Goal: Task Accomplishment & Management: Use online tool/utility

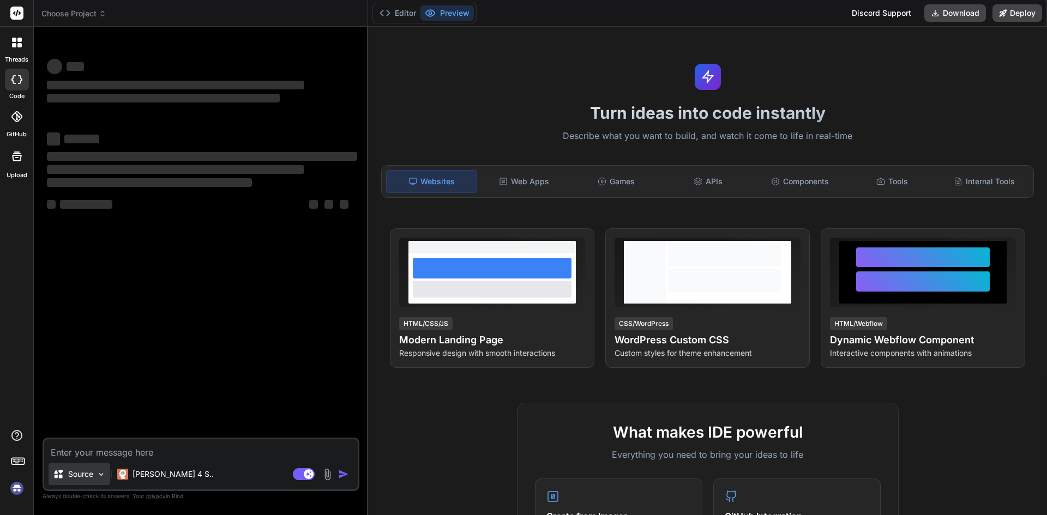
click at [85, 480] on div "Source" at bounding box center [80, 474] width 62 height 22
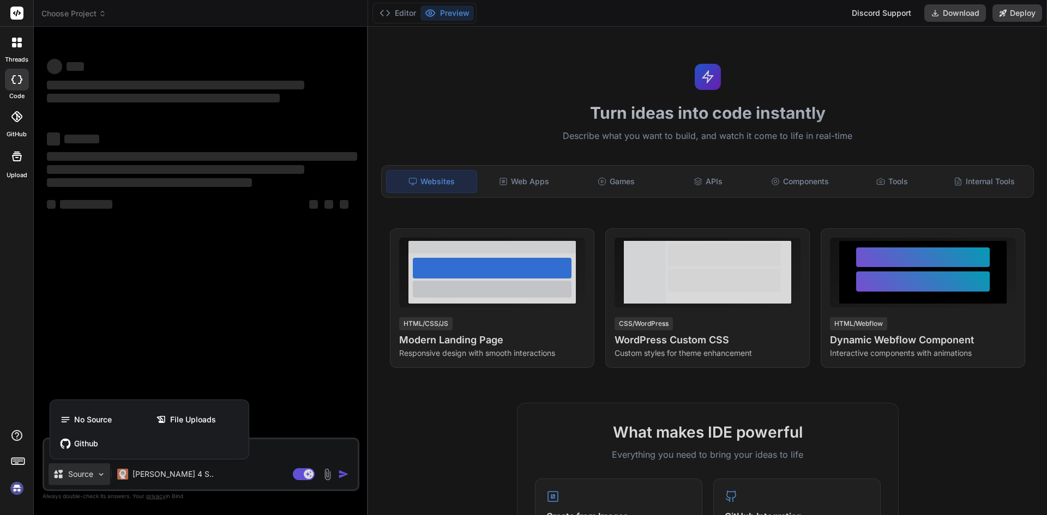
click at [85, 480] on div at bounding box center [523, 257] width 1047 height 515
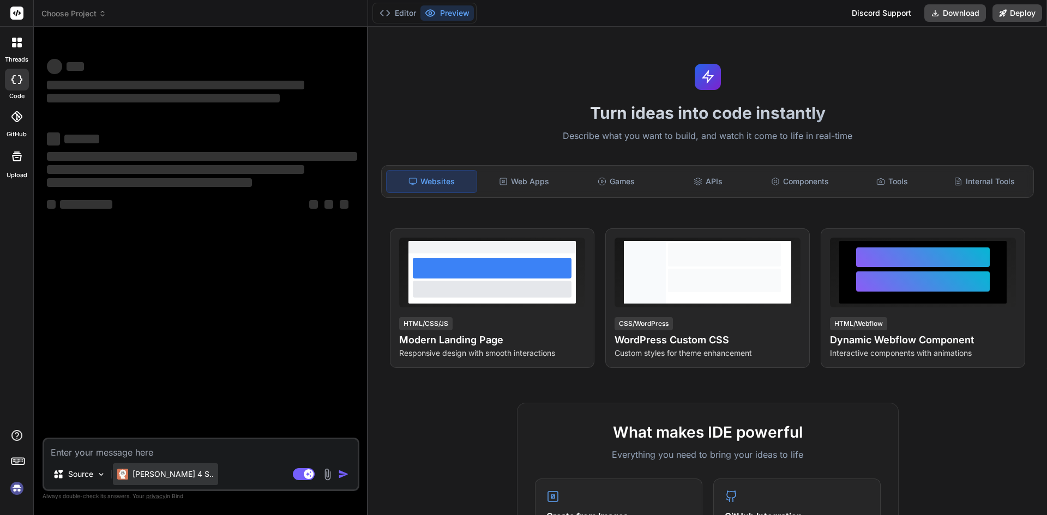
click at [166, 468] on div "[PERSON_NAME] 4 S.." at bounding box center [165, 474] width 105 height 22
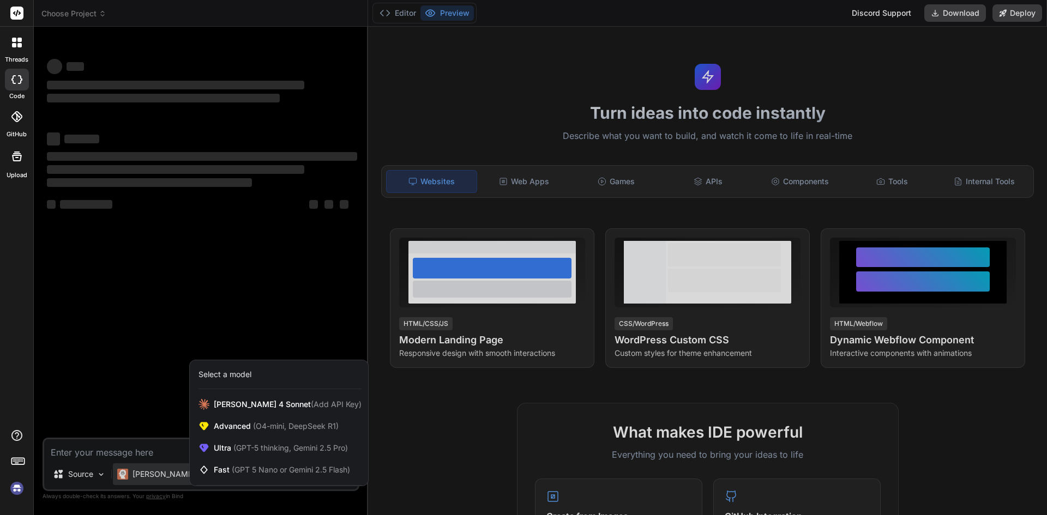
click at [463, 438] on div at bounding box center [523, 257] width 1047 height 515
type textarea "x"
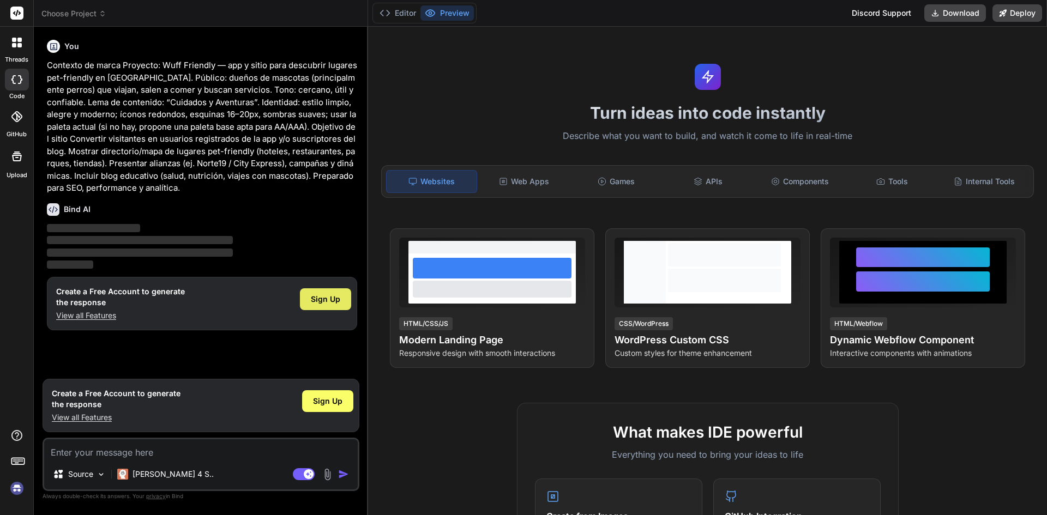
click at [335, 300] on span "Sign Up" at bounding box center [325, 299] width 29 height 11
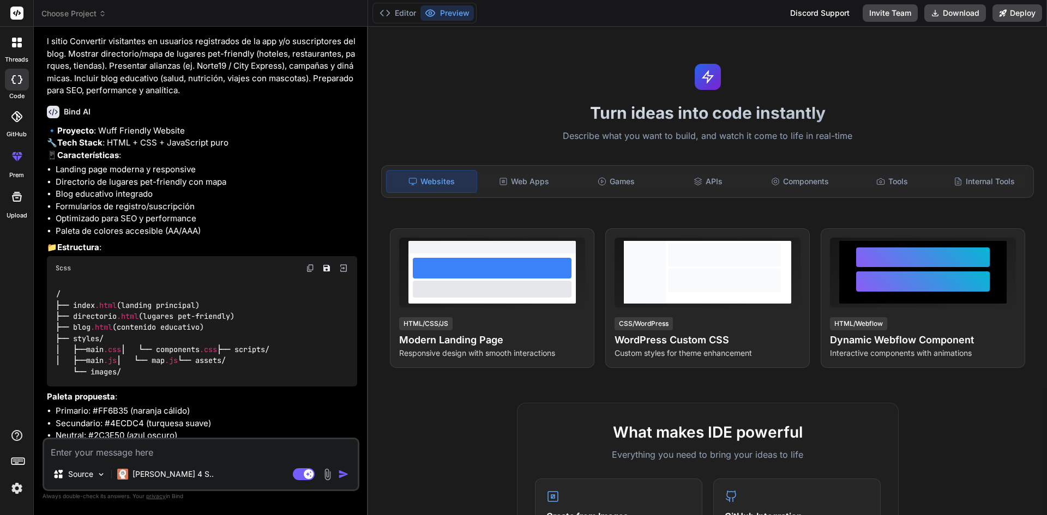
scroll to position [214, 0]
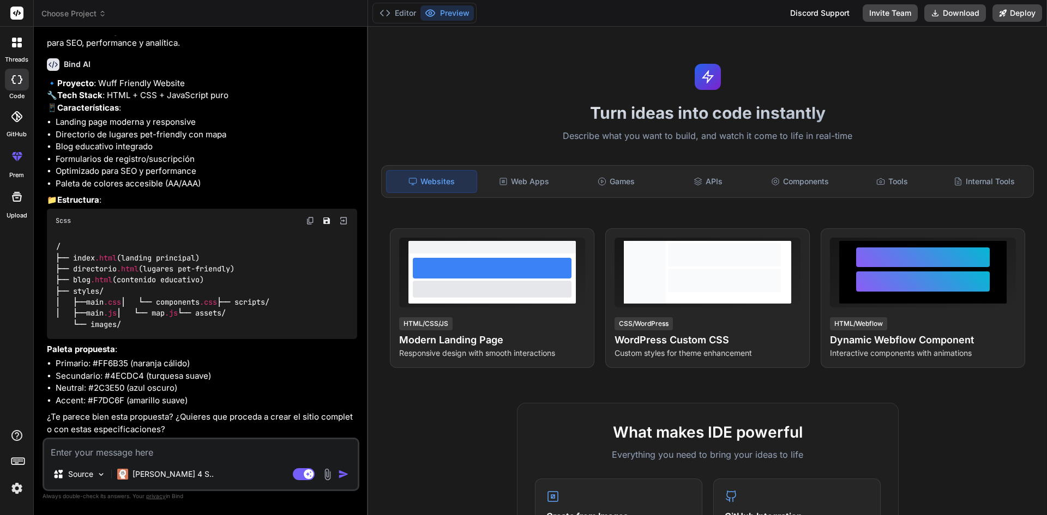
click at [117, 445] on textarea at bounding box center [200, 449] width 313 height 20
type textarea "x"
type textarea "S"
type textarea "x"
type textarea "Si"
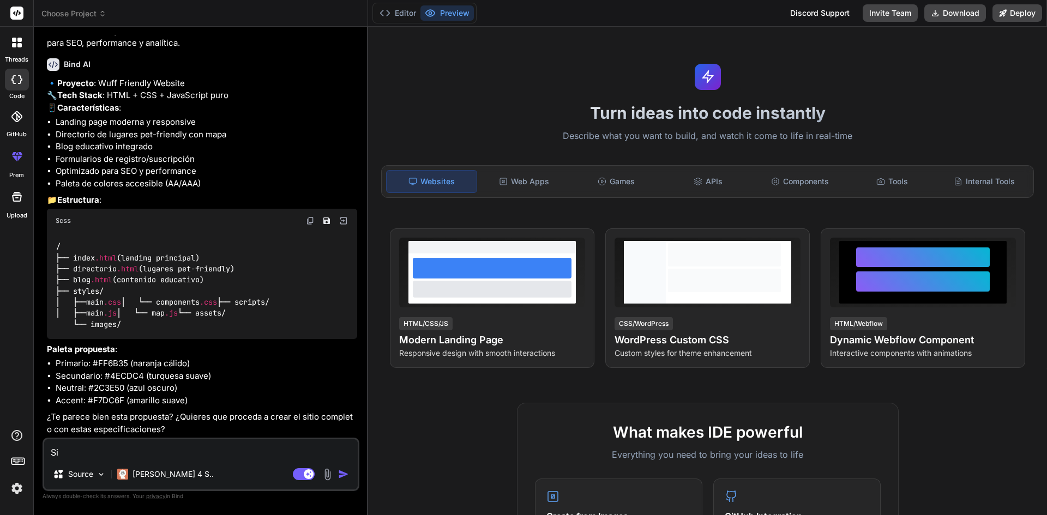
type textarea "x"
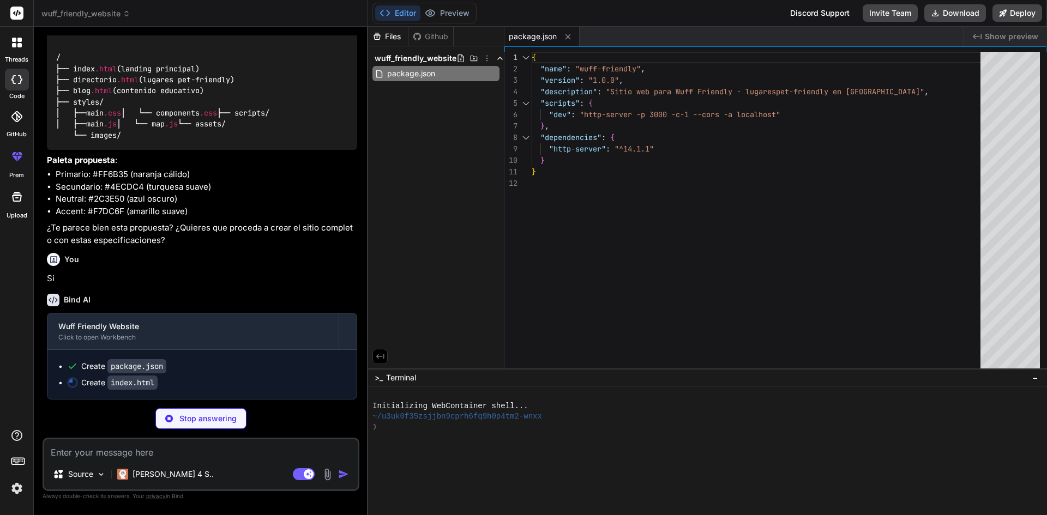
scroll to position [403, 0]
type textarea "x"
type textarea "</div> </div> </footer> <script src="scripts/main.js"></script> </body> </html>"
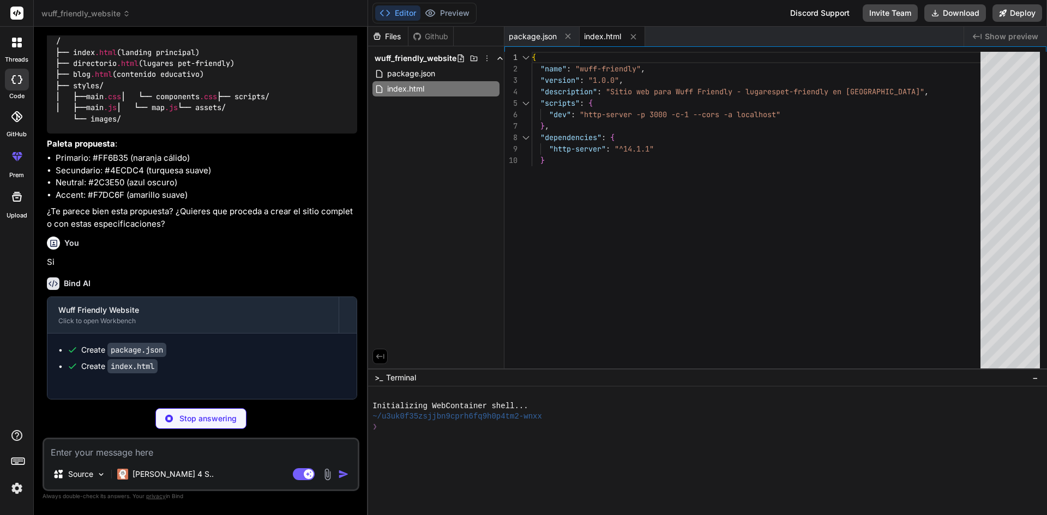
type textarea "x"
type textarea "</div> </div> </footer> <script src="scripts/main.js"></script> <script src="sc…"
type textarea "x"
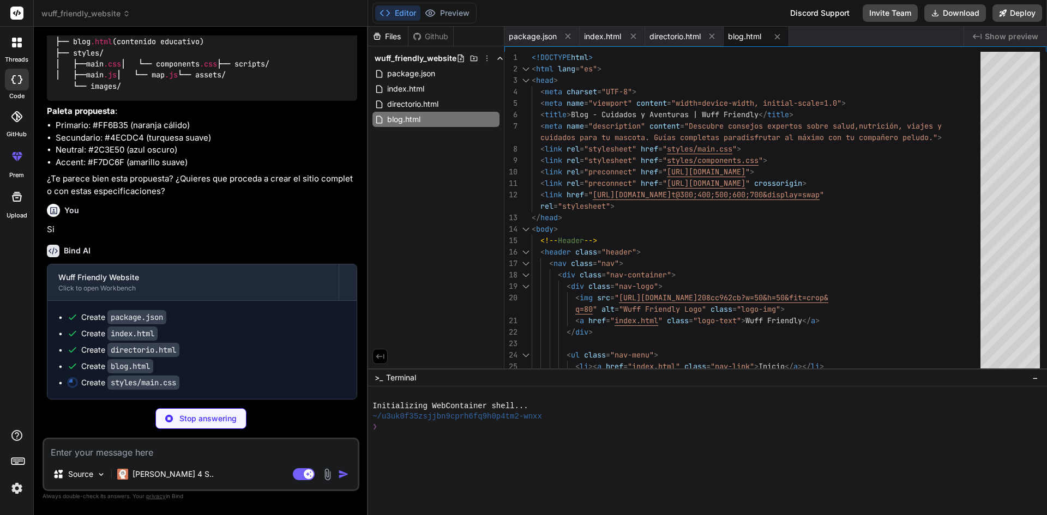
scroll to position [452, 0]
type textarea "x"
type textarea "border: 0; }"
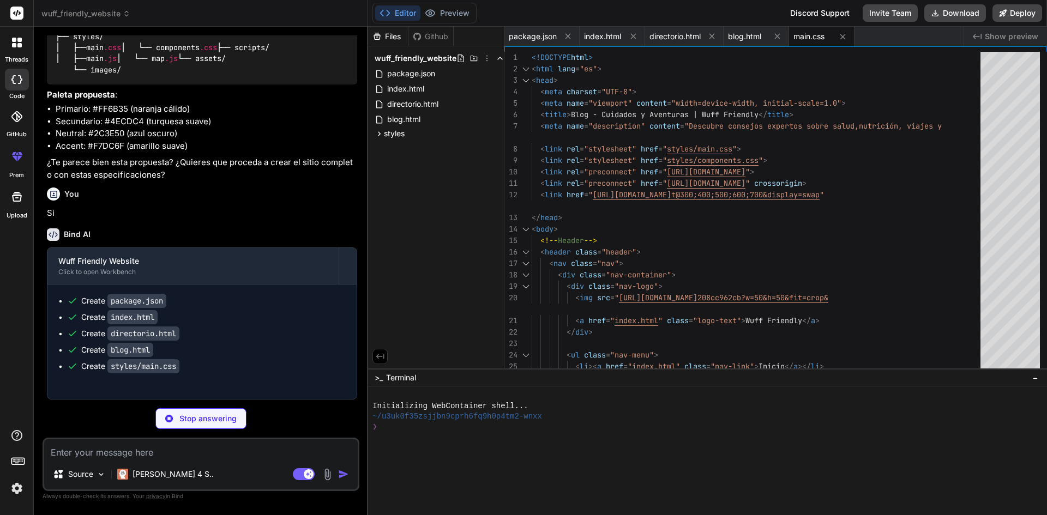
type textarea "x"
type textarea "flex-direction: column; align-items: flex-start; gap: var(--spacing-3); } }"
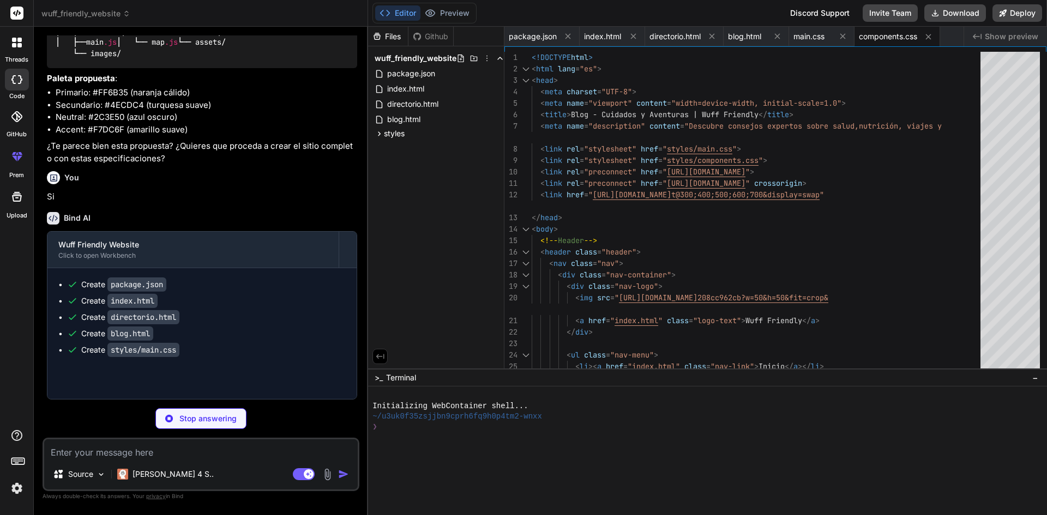
type textarea "x"
type textarea "const scrolled = window.scrollY; const parallax = scrolled * 0.1; hero.style.tr…"
type textarea "x"
type textarea "}, 300); }, 2000); } // Initialize the directory initializeDirectory(); });"
type textarea "x"
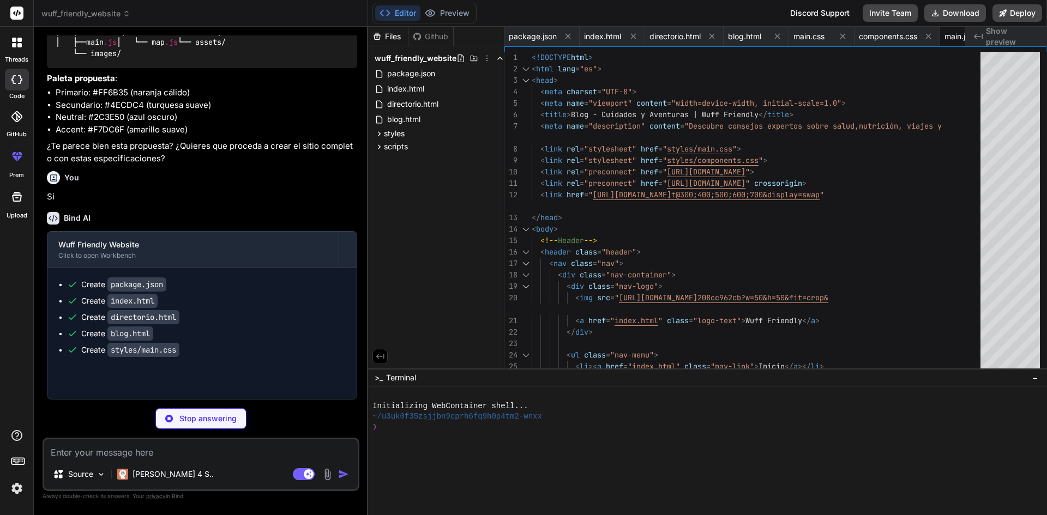
type textarea "// Add social sharing after initialization setTimeout(() => { addSocialSharing(…"
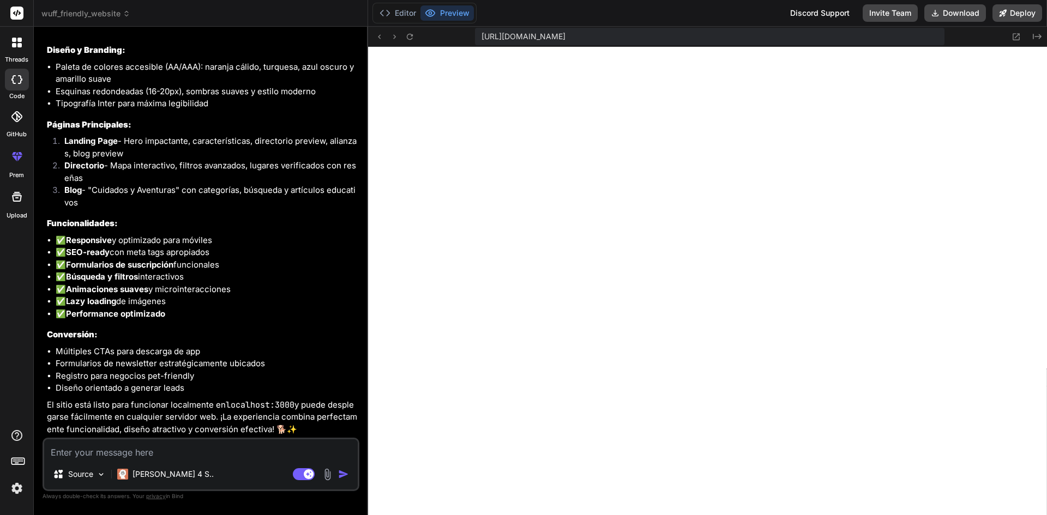
scroll to position [787, 0]
click at [165, 475] on p "[PERSON_NAME] 4 S.." at bounding box center [172, 474] width 81 height 11
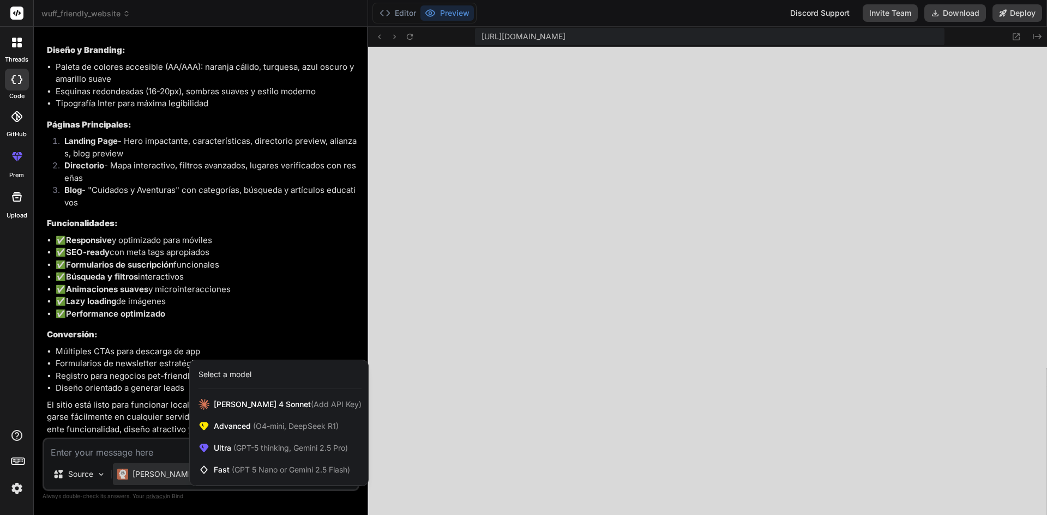
click at [107, 451] on div at bounding box center [523, 257] width 1047 height 515
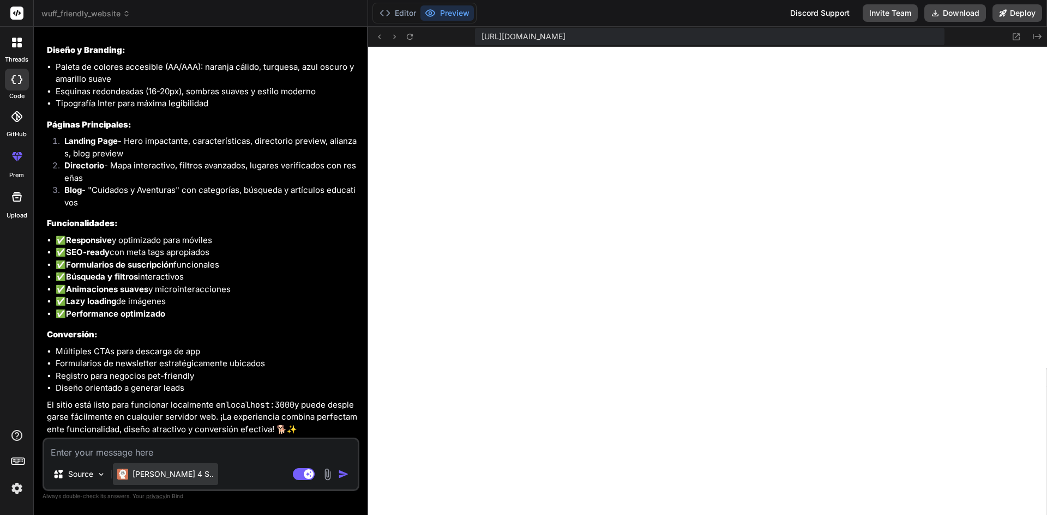
click at [155, 471] on p "[PERSON_NAME] 4 S.." at bounding box center [172, 474] width 81 height 11
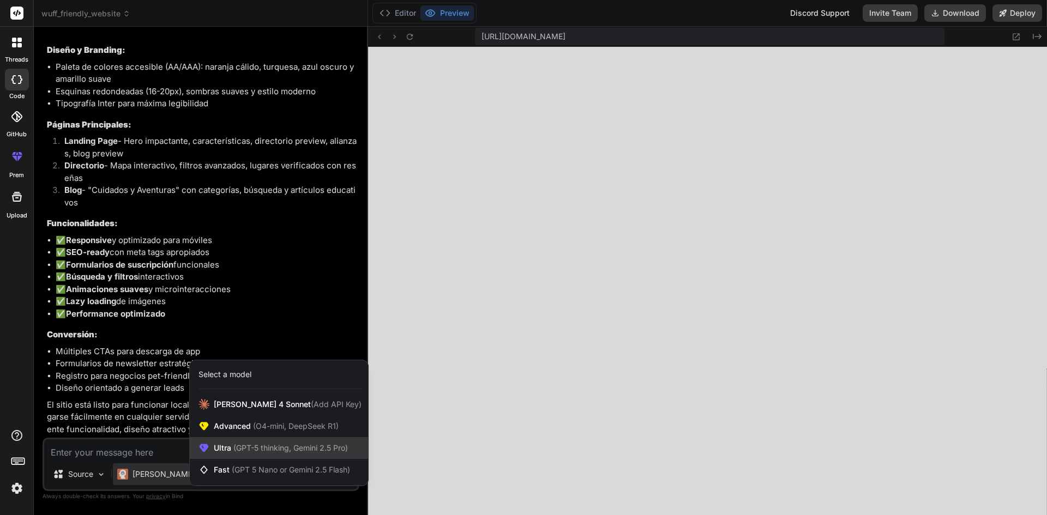
click at [235, 441] on div "Ultra (GPT-5 thinking, Gemini 2.5 Pro)" at bounding box center [279, 448] width 178 height 22
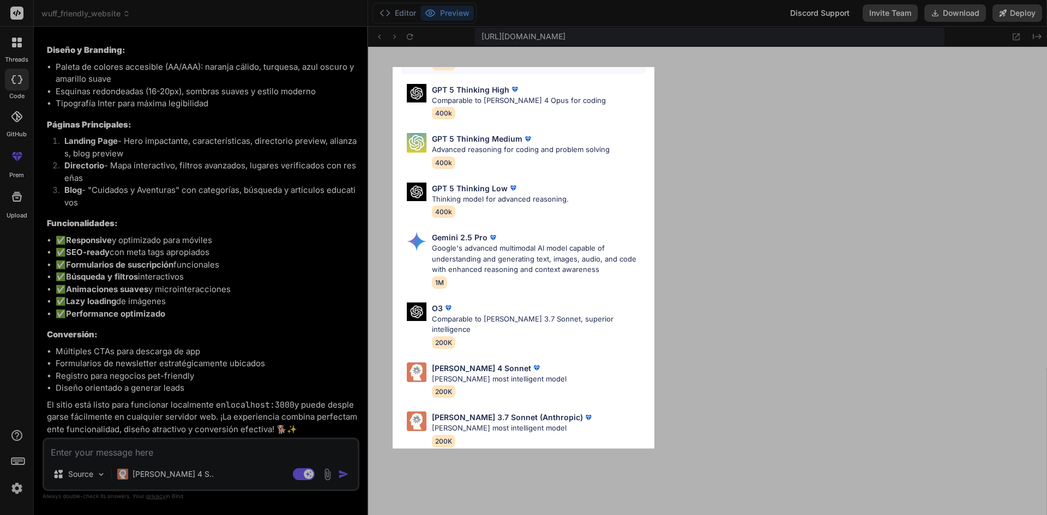
scroll to position [0, 0]
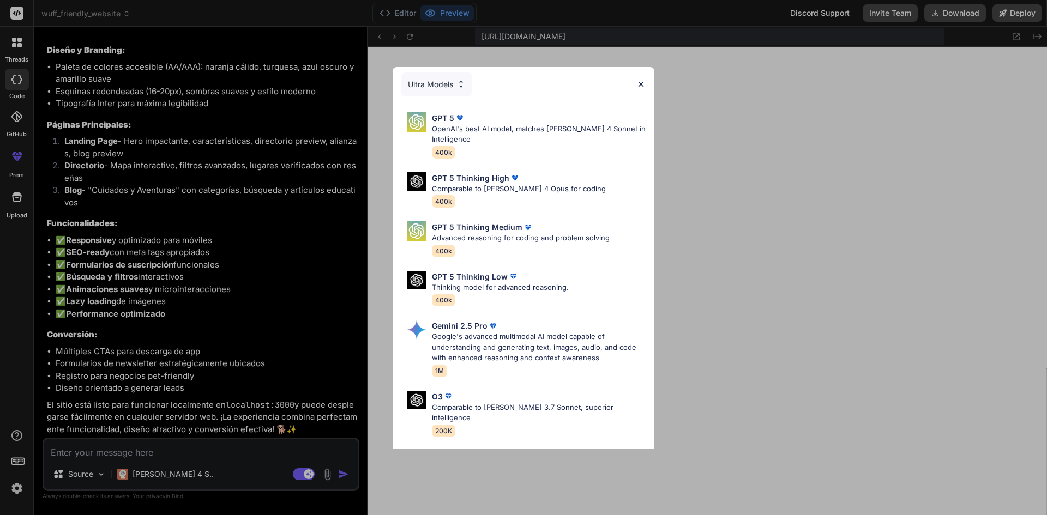
click at [451, 84] on div "Ultra Models" at bounding box center [436, 84] width 71 height 24
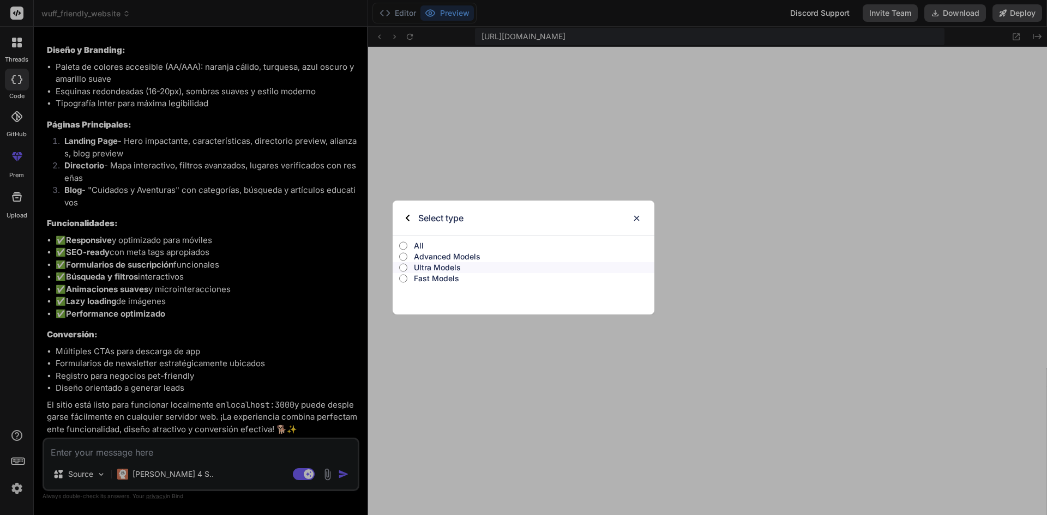
click at [635, 211] on div "Select type" at bounding box center [523, 218] width 262 height 35
click at [631, 219] on div "Select type" at bounding box center [523, 218] width 262 height 35
click at [637, 218] on img at bounding box center [636, 218] width 9 height 9
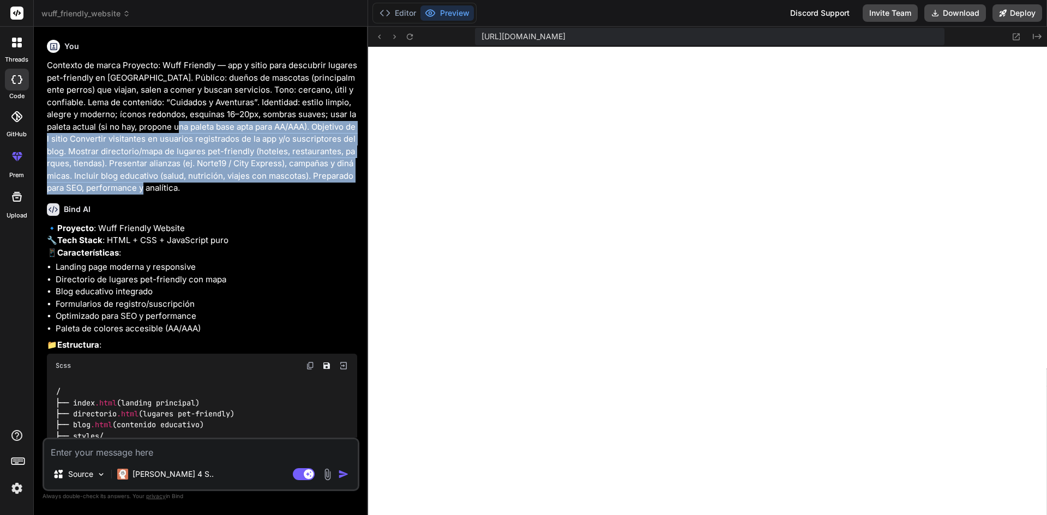
drag, startPoint x: 171, startPoint y: 125, endPoint x: 130, endPoint y: 187, distance: 73.9
click at [130, 187] on p "Contexto de marca Proyecto: Wuff Friendly — app y sitio para descubrir lugares …" at bounding box center [202, 126] width 310 height 135
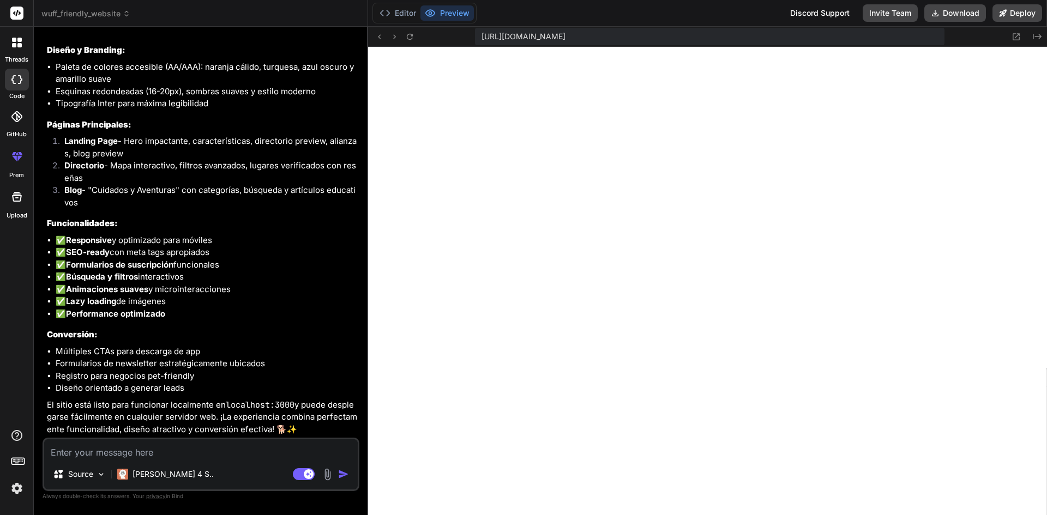
scroll to position [1021, 0]
click at [199, 452] on textarea at bounding box center [200, 449] width 313 height 20
type textarea "x"
type textarea "G"
type textarea "x"
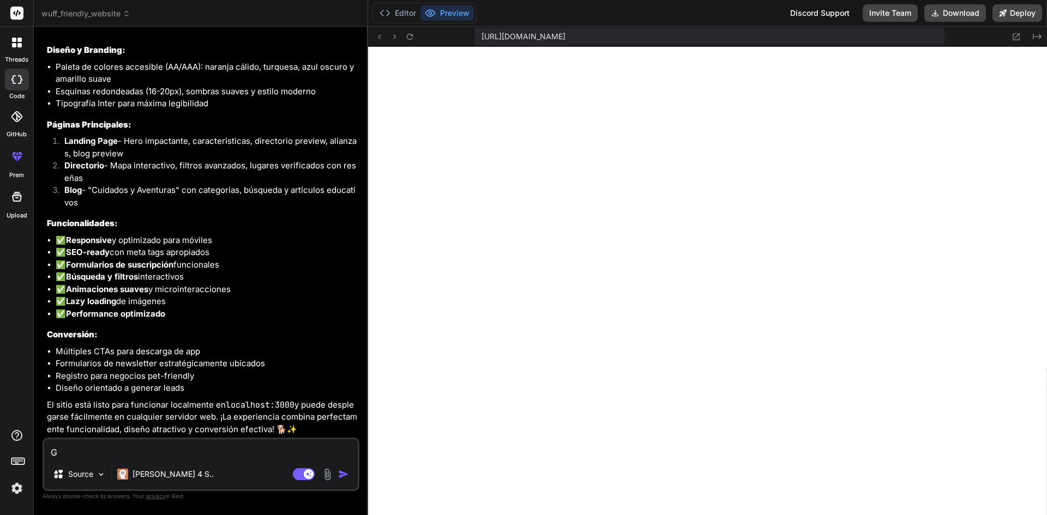
type textarea "Ge"
type textarea "x"
type textarea "Gen"
type textarea "x"
type textarea "Gene"
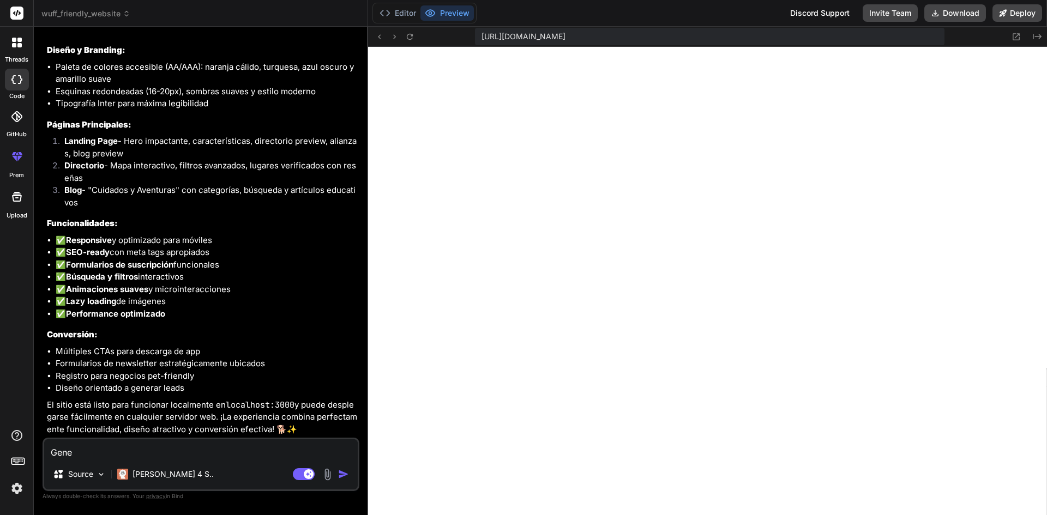
type textarea "x"
type textarea "Gener"
type textarea "x"
type textarea "Genera"
type textarea "x"
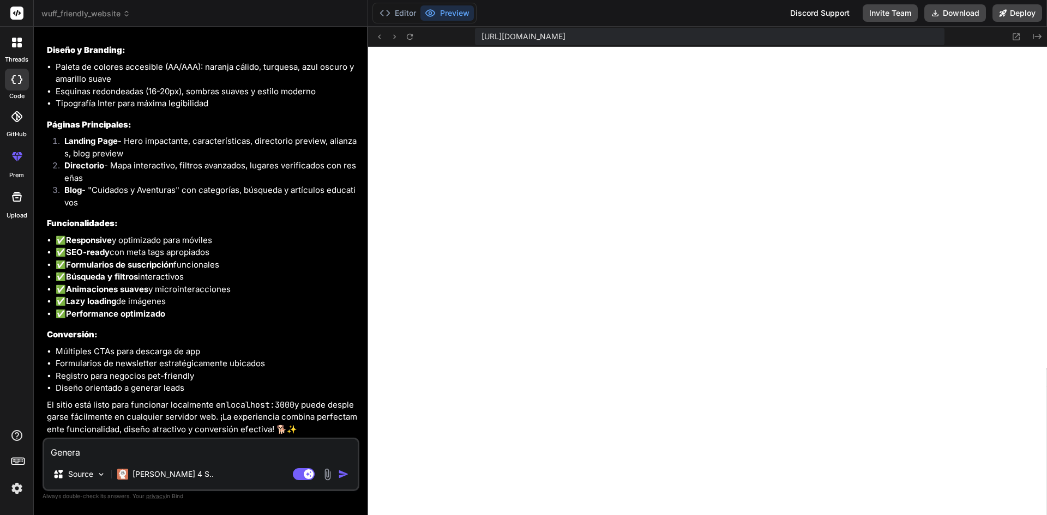
type textarea "Genera"
type textarea "x"
type textarea "Genera u"
type textarea "x"
type textarea "Genera un"
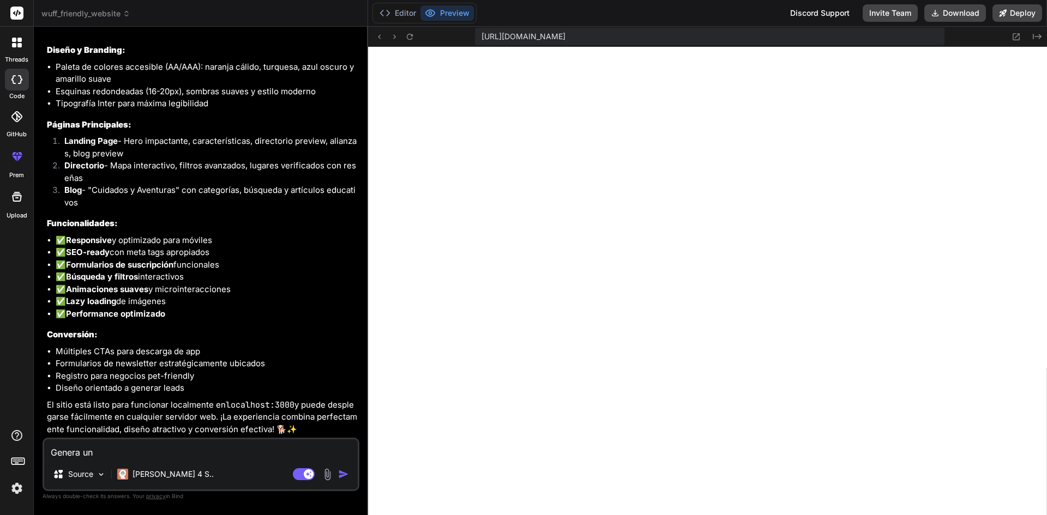
type textarea "x"
type textarea "Genera un"
type textarea "x"
type textarea "Genera un p"
type textarea "x"
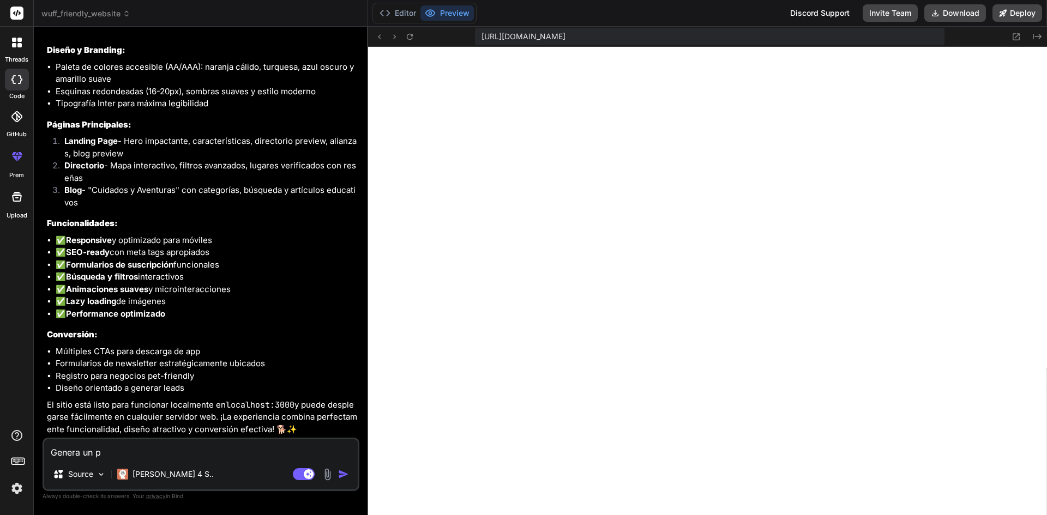
type textarea "Genera un pa"
type textarea "x"
type textarea "Genera un pan"
type textarea "x"
type textarea "Genera un pane"
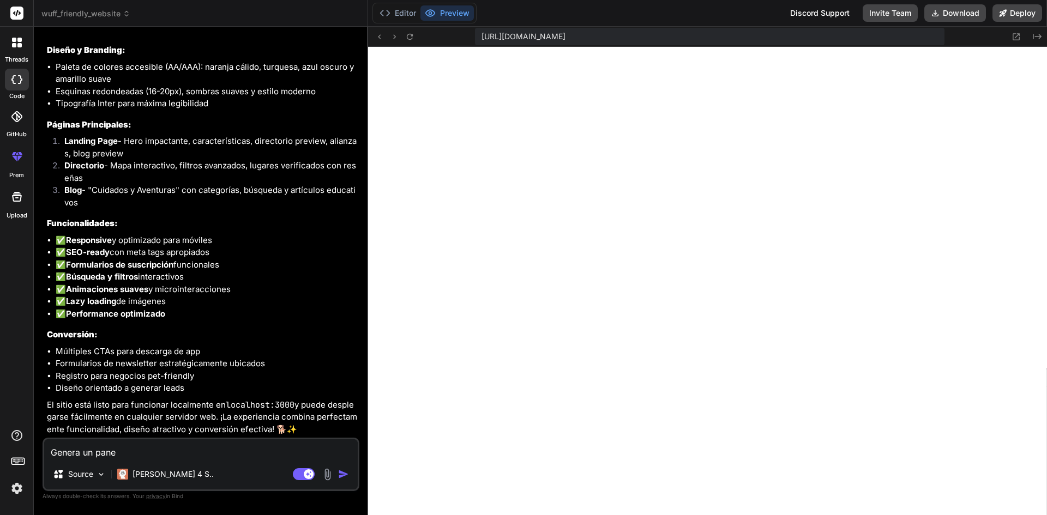
type textarea "x"
type textarea "Genera un panel"
type textarea "x"
type textarea "Genera un panel"
type textarea "x"
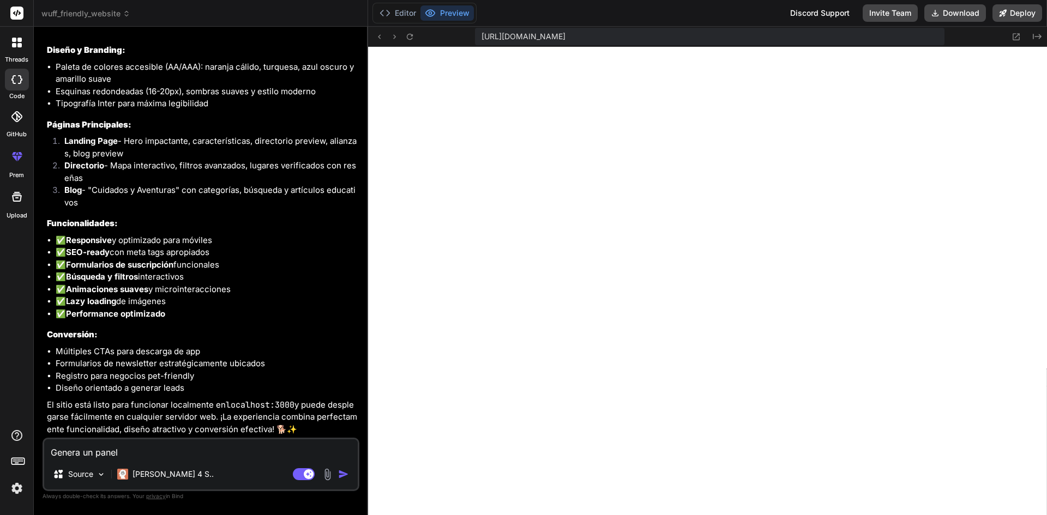
type textarea "Genera un panel d"
type textarea "x"
type textarea "Genera un panel de"
type textarea "x"
type textarea "Genera un panel de"
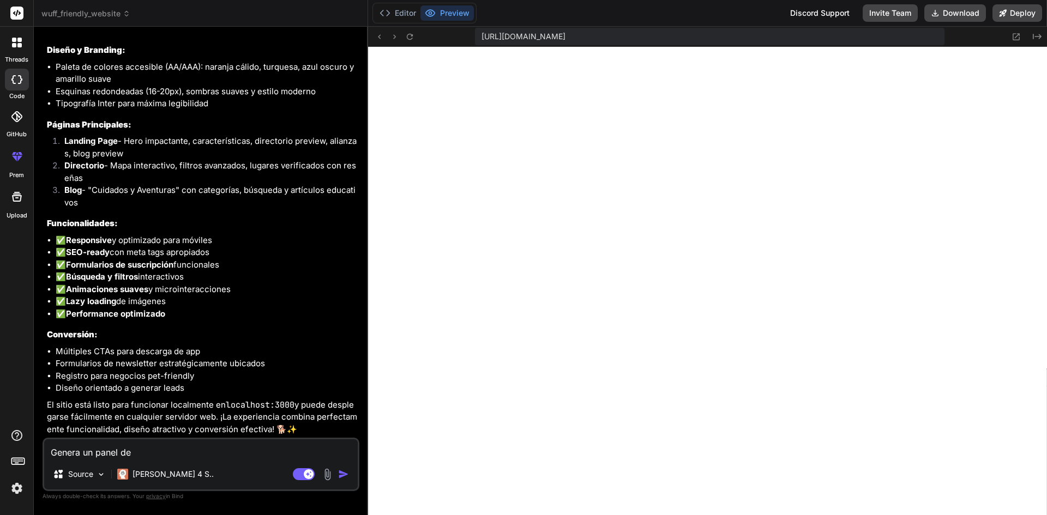
type textarea "x"
type textarea "Genera un panel de c"
type textarea "x"
type textarea "Genera un panel de co"
type textarea "x"
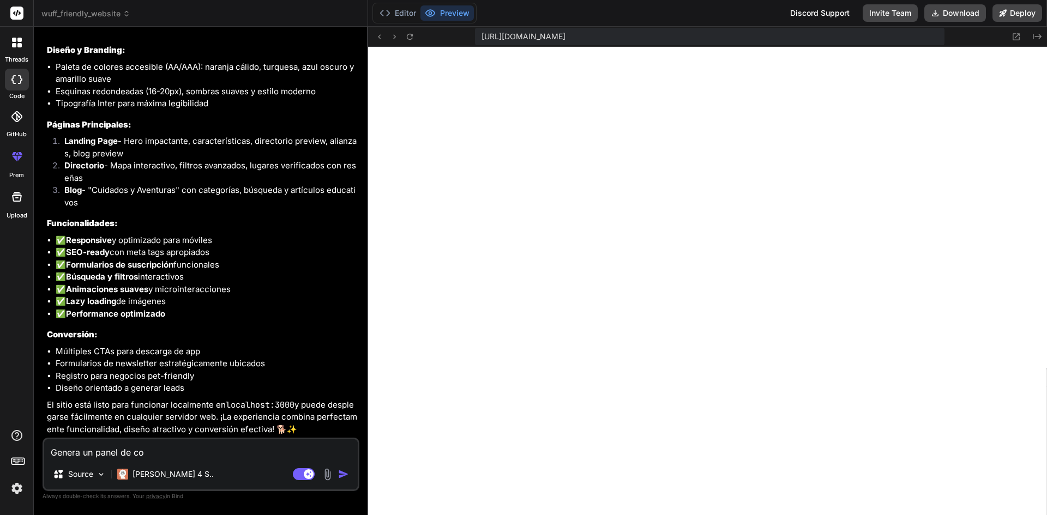
type textarea "Genera un panel de con"
type textarea "x"
type textarea "Genera un panel de cont"
type textarea "x"
type textarea "Genera un panel de contr"
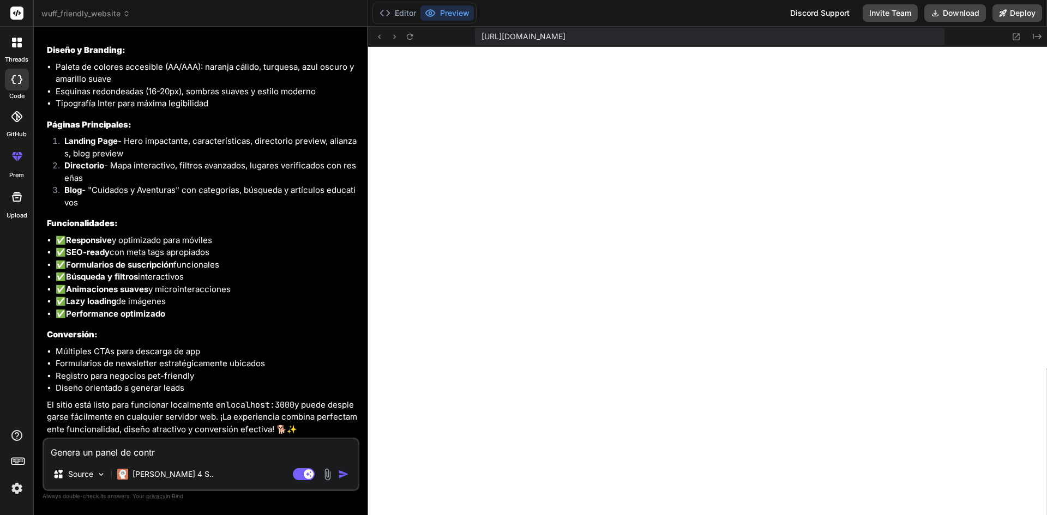
type textarea "x"
type textarea "Genera un panel de contro"
type textarea "x"
type textarea "Genera un panel de control"
type textarea "x"
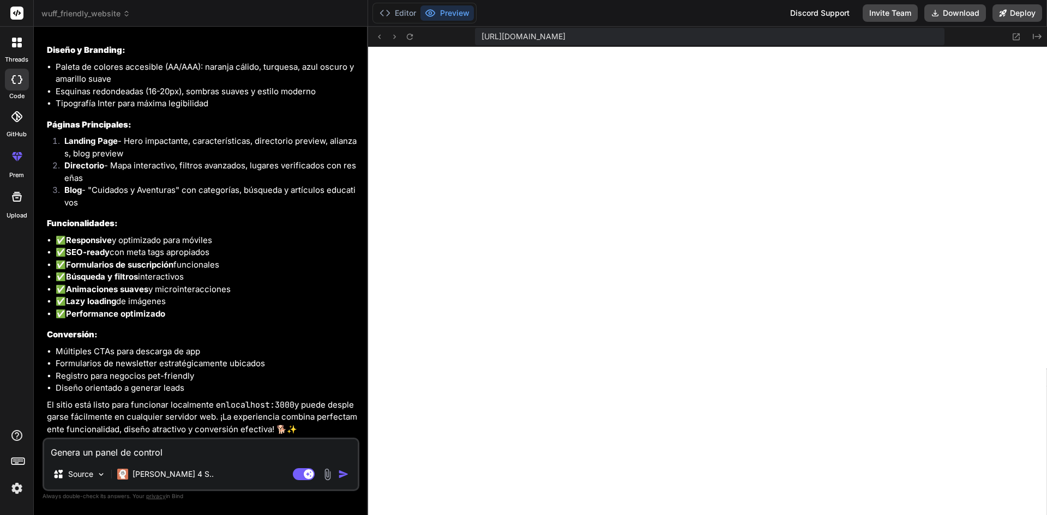
type textarea "Genera un panel de control"
type textarea "x"
type textarea "Genera un panel de control p"
type textarea "x"
type textarea "Genera un panel de control pa"
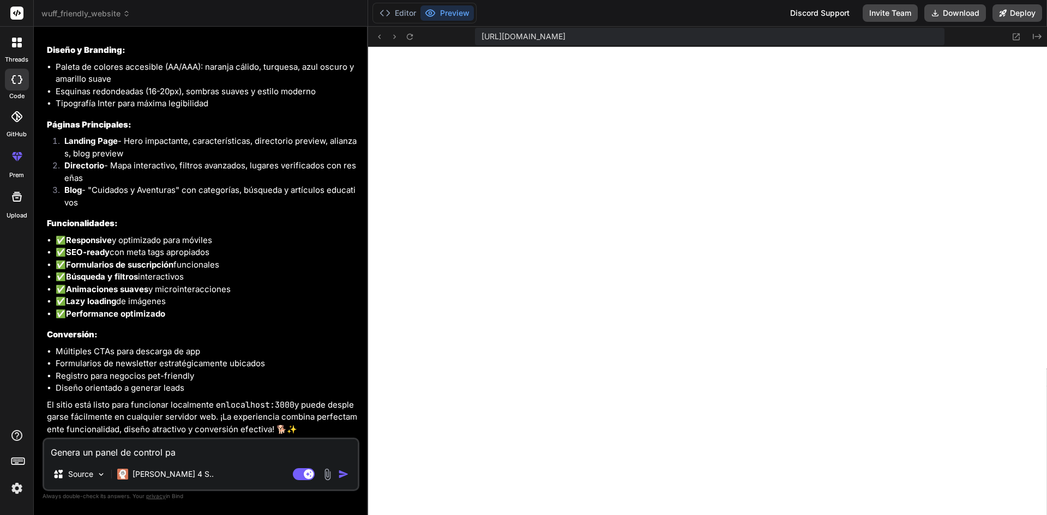
type textarea "x"
type textarea "Genera un panel de control par"
type textarea "x"
type textarea "Genera un panel de control para"
type textarea "x"
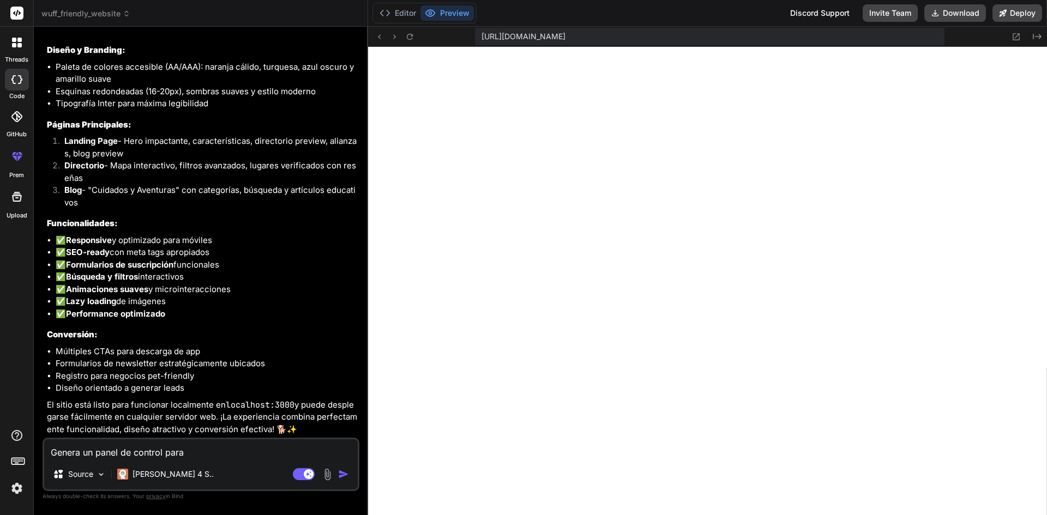
type textarea "Genera un panel de control para"
type textarea "x"
type textarea "Genera un panel de control para e"
type textarea "x"
type textarea "Genera un panel de control para ed"
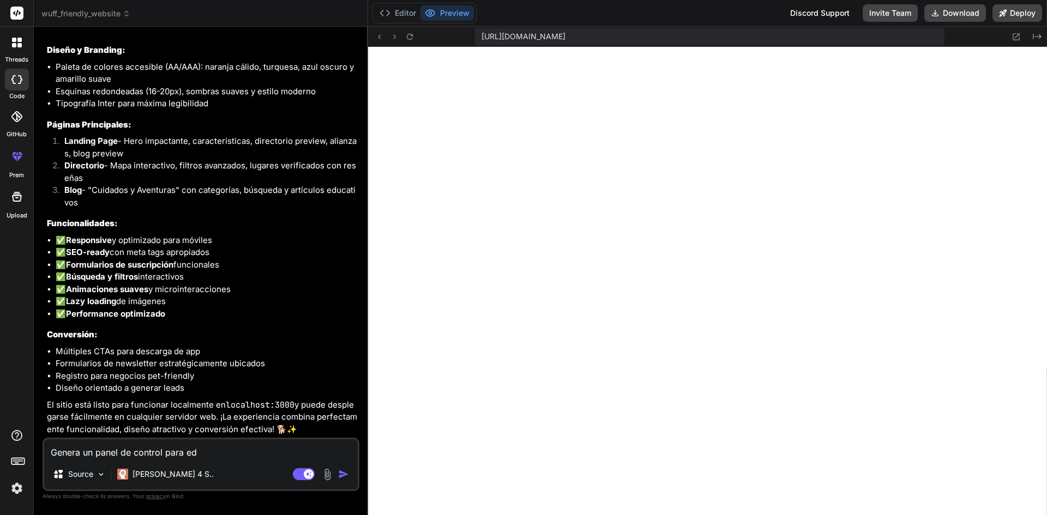
type textarea "x"
type textarea "Genera un panel de control para edi"
type textarea "x"
type textarea "Genera un panel de control para edit"
type textarea "x"
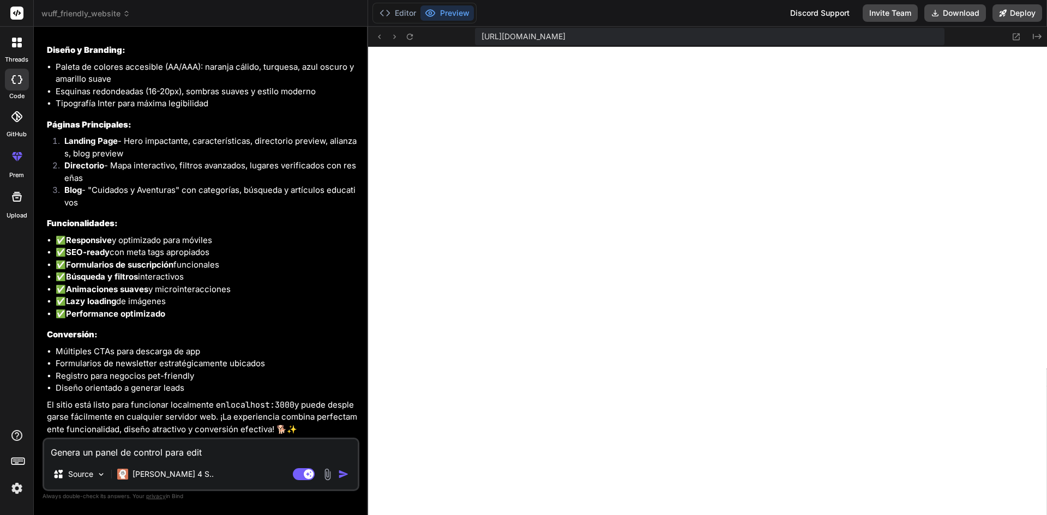
type textarea "Genera un panel de control para edita"
type textarea "x"
type textarea "Genera un panel de control para editar"
type textarea "x"
type textarea "Genera un panel de control para editar"
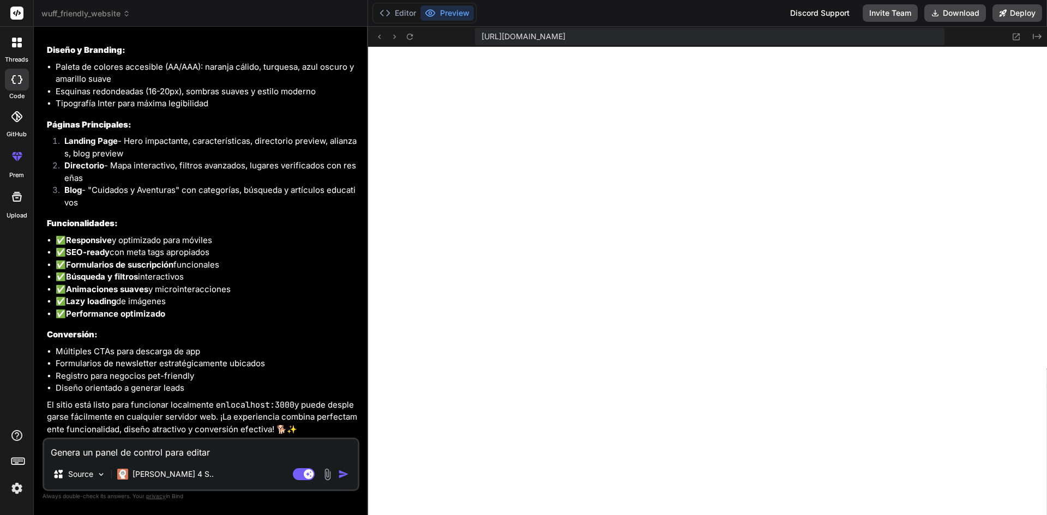
type textarea "x"
type textarea "Genera un panel de control para editar l"
type textarea "x"
type textarea "Genera un panel de control para editar la"
type textarea "x"
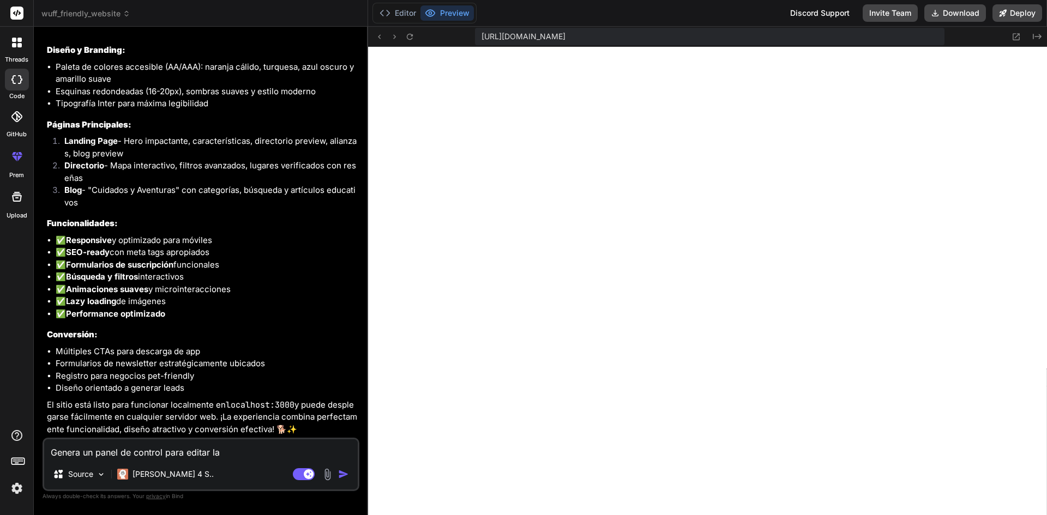
type textarea "Genera un panel de control para editar las"
type textarea "x"
type textarea "Genera un panel de control para editar las"
type textarea "x"
type textarea "Genera un panel de control para editar las e"
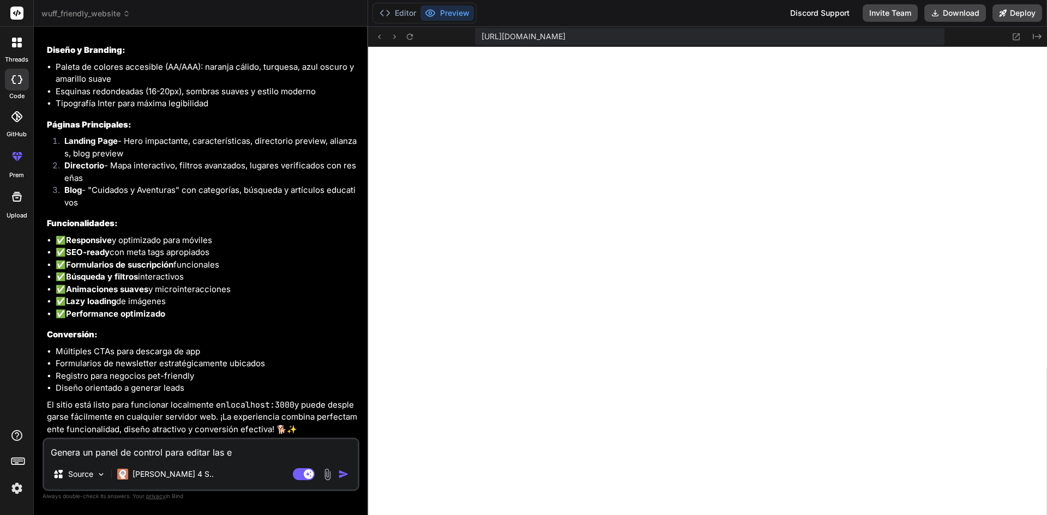
type textarea "x"
type textarea "Genera un panel de control para editar las en"
type textarea "x"
type textarea "Genera un panel de control para editar las ent"
type textarea "x"
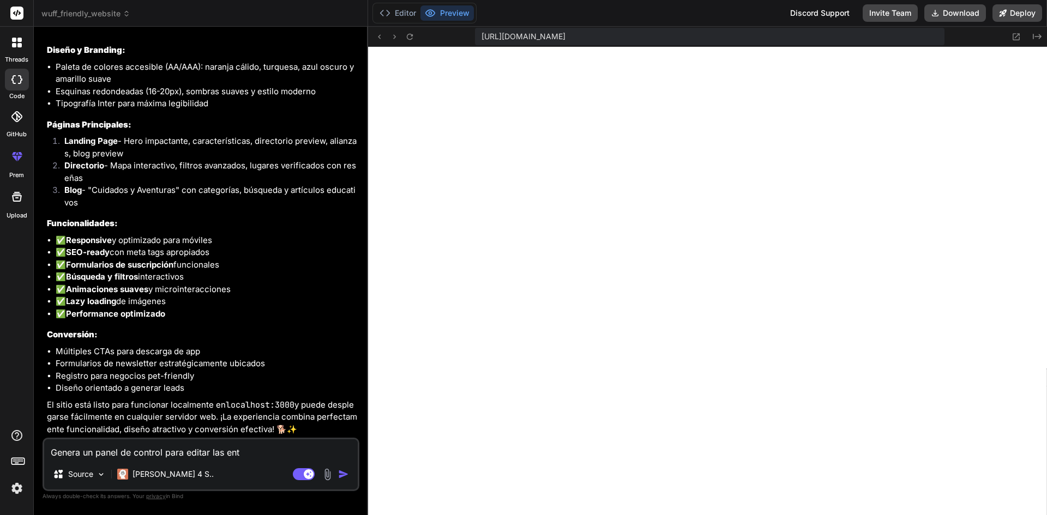
type textarea "Genera un panel de control para editar las entr"
type textarea "x"
type textarea "Genera un panel de control para editar las entra"
type textarea "x"
type textarea "Genera un panel de control para editar las entrad"
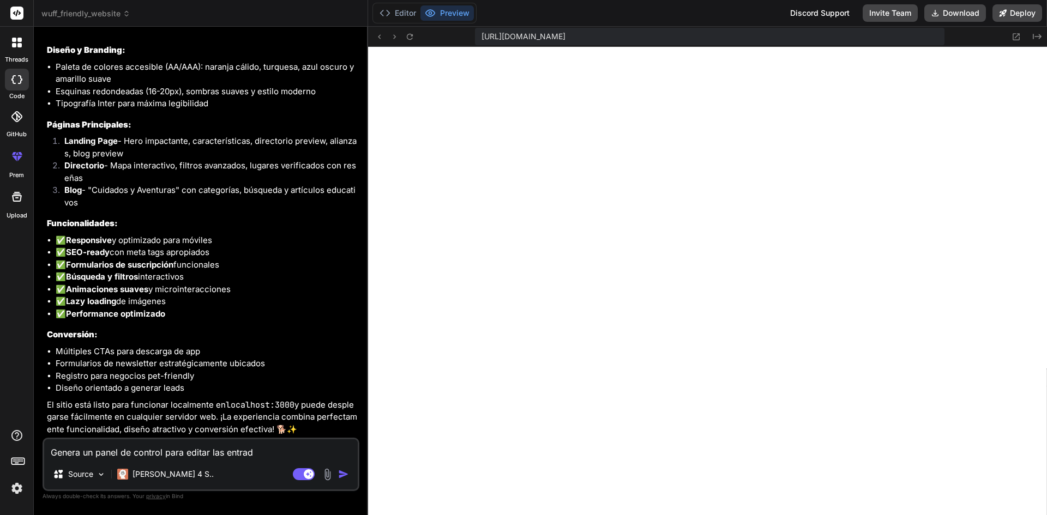
type textarea "x"
type textarea "Genera un panel de control para editar las entrada"
type textarea "x"
type textarea "Genera un panel de control para editar las entradas"
type textarea "x"
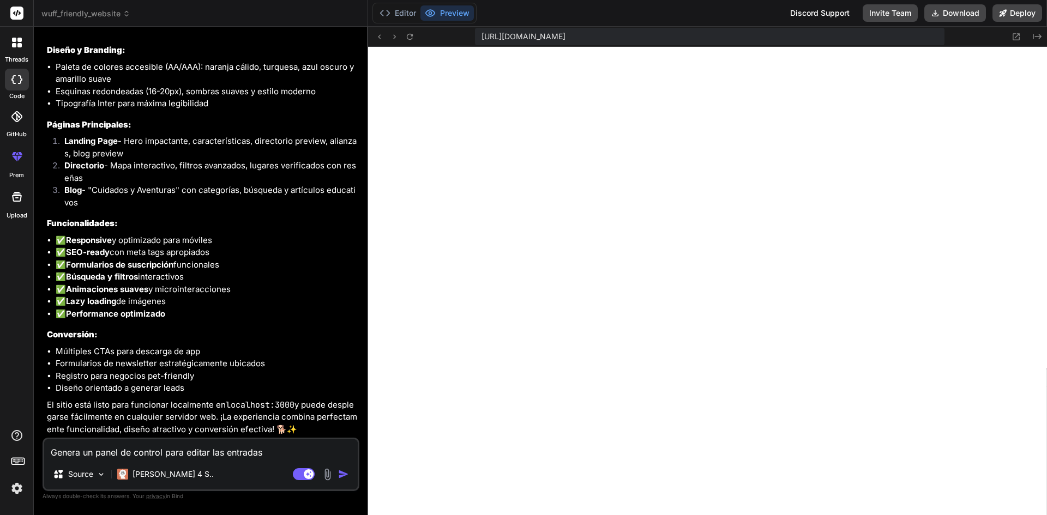
type textarea "Genera un panel de control para editar las entradas"
type textarea "x"
type textarea "Genera un panel de control para editar las entradas d"
type textarea "x"
type textarea "Genera un panel de control para editar las entradas de"
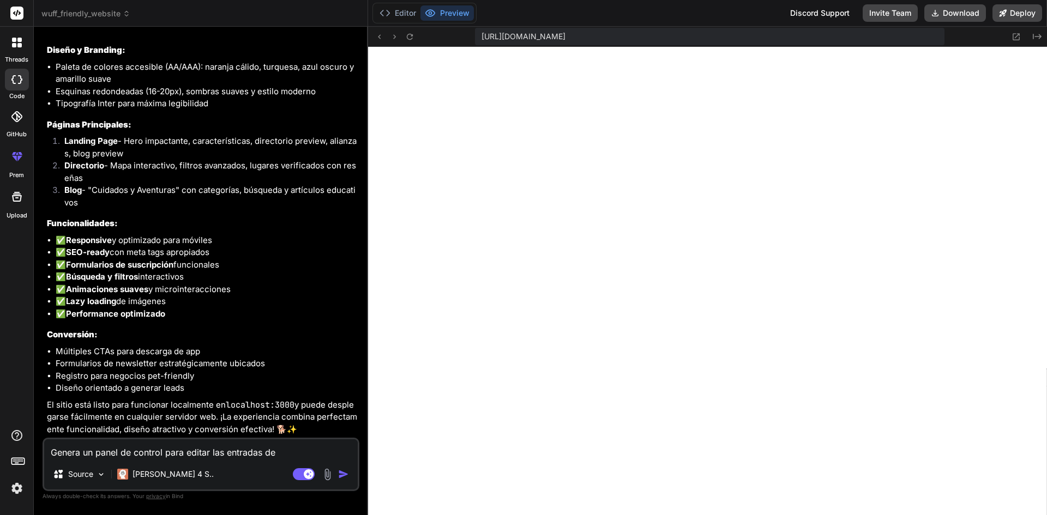
type textarea "x"
type textarea "Genera un panel de control para editar las entradas de"
type textarea "x"
type textarea "Genera un panel de control para editar las entradas de b"
type textarea "x"
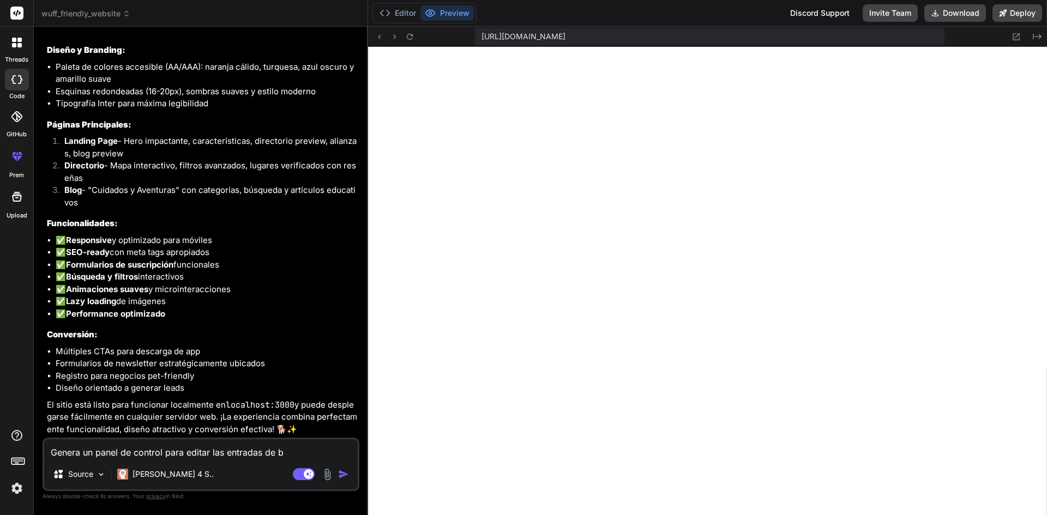
type textarea "Genera un panel de control para editar las entradas de bl"
type textarea "x"
type textarea "Genera un panel de control para editar las entradas de blo"
type textarea "x"
type textarea "Genera un panel de control para editar las entradas de blog"
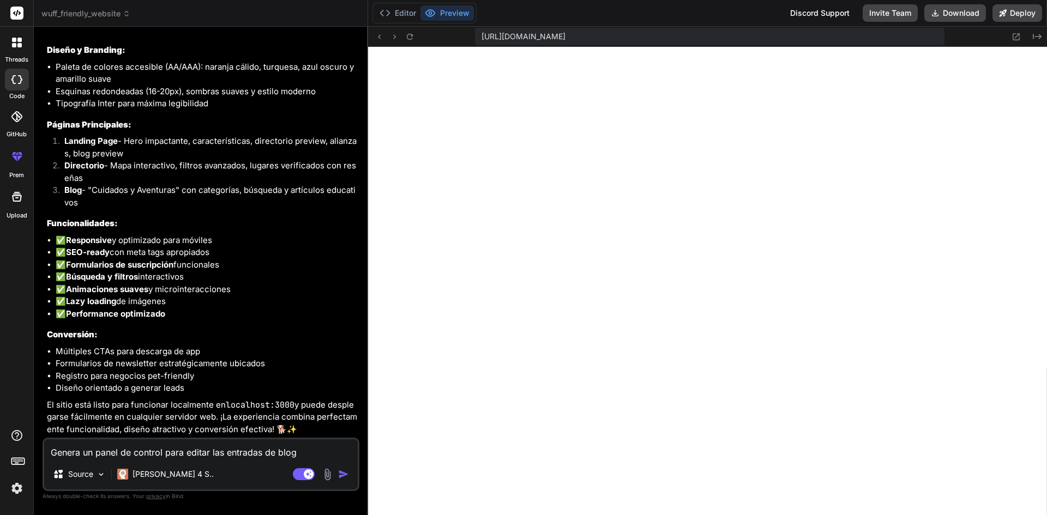
type textarea "x"
type textarea "Genera un panel de control para editar las entradas de blog"
type textarea "x"
type textarea "Genera un panel de control para editar las entradas de blog y"
type textarea "x"
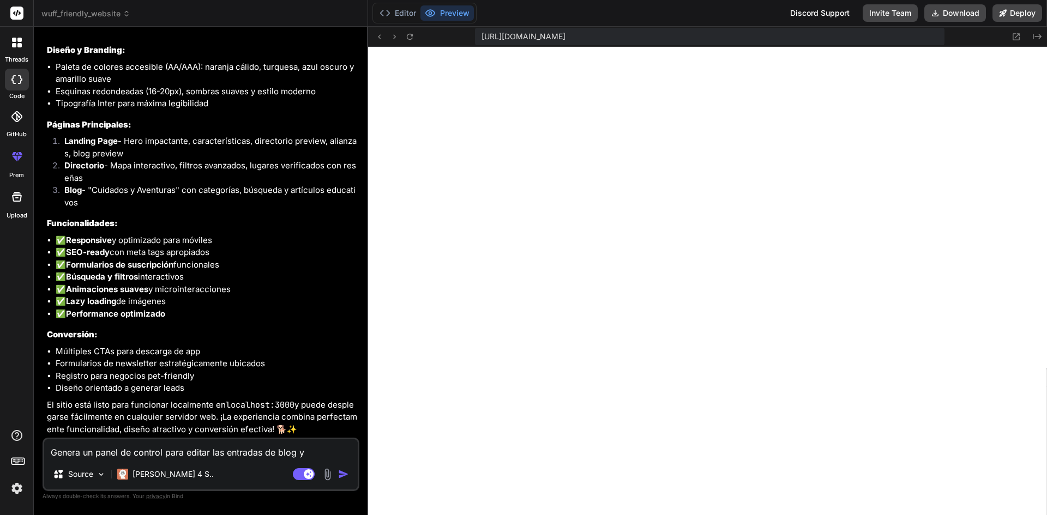
type textarea "Genera un panel de control para editar las entradas de blog y"
type textarea "x"
type textarea "Genera un panel de control para editar las entradas de blog y g"
type textarea "x"
type textarea "Genera un panel de control para editar las entradas de blog y ge"
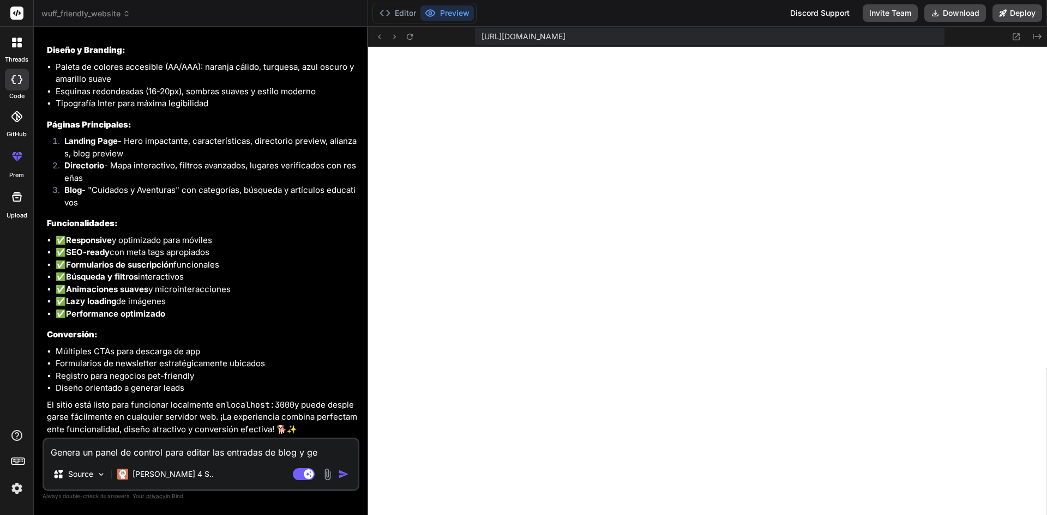
type textarea "x"
type textarea "Genera un panel de control para editar las entradas de blog y ges"
type textarea "x"
type textarea "Genera un panel de control para editar las entradas de blog y gest"
type textarea "x"
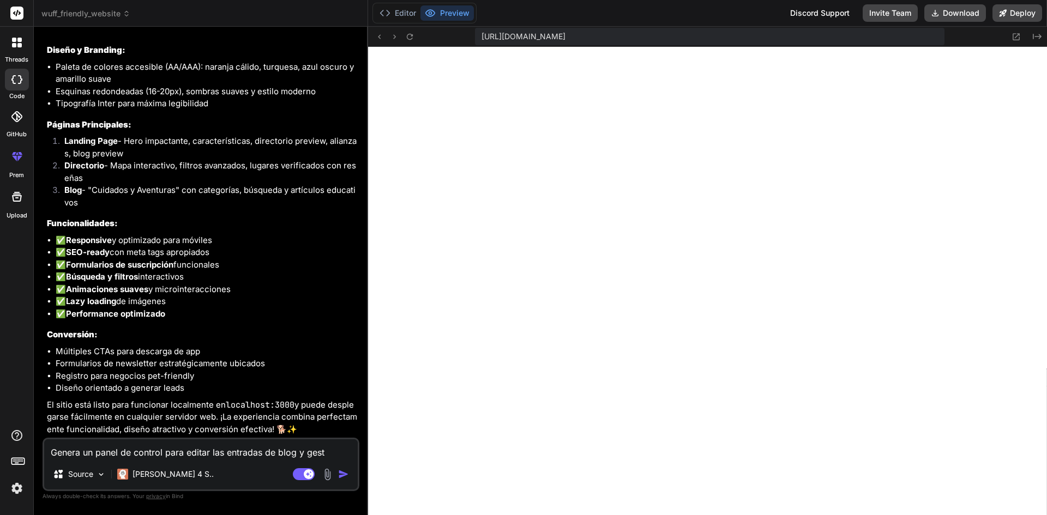
type textarea "Genera un panel de control para editar las entradas de blog y gesti"
type textarea "x"
type textarea "Genera un panel de control para editar las entradas de blog y gestio"
type textarea "x"
type textarea "Genera un panel de control para editar las entradas de blog y gestion"
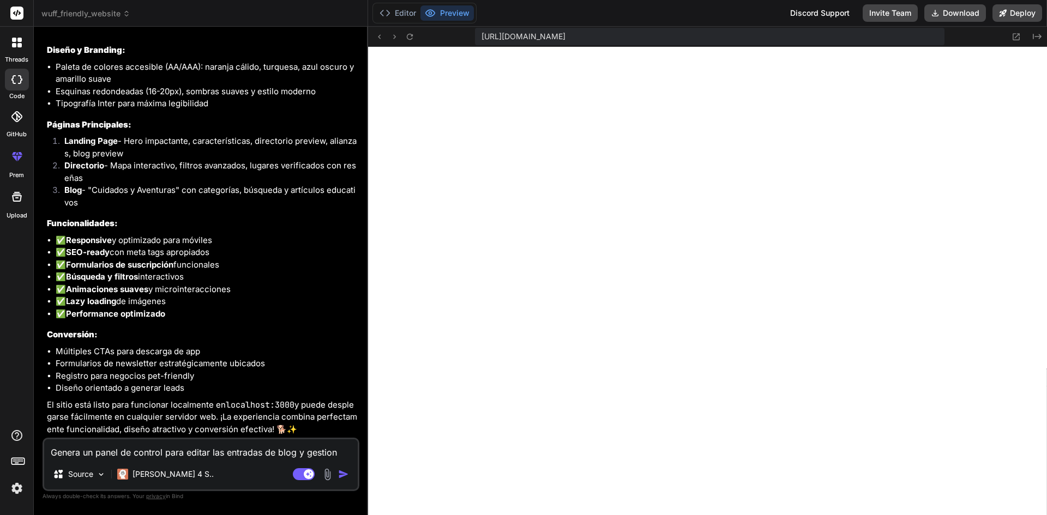
type textarea "x"
type textarea "Genera un panel de control para editar las entradas de blog y gestiona"
type textarea "x"
type textarea "Genera un panel de control para editar las entradas de blog y gestionar"
type textarea "x"
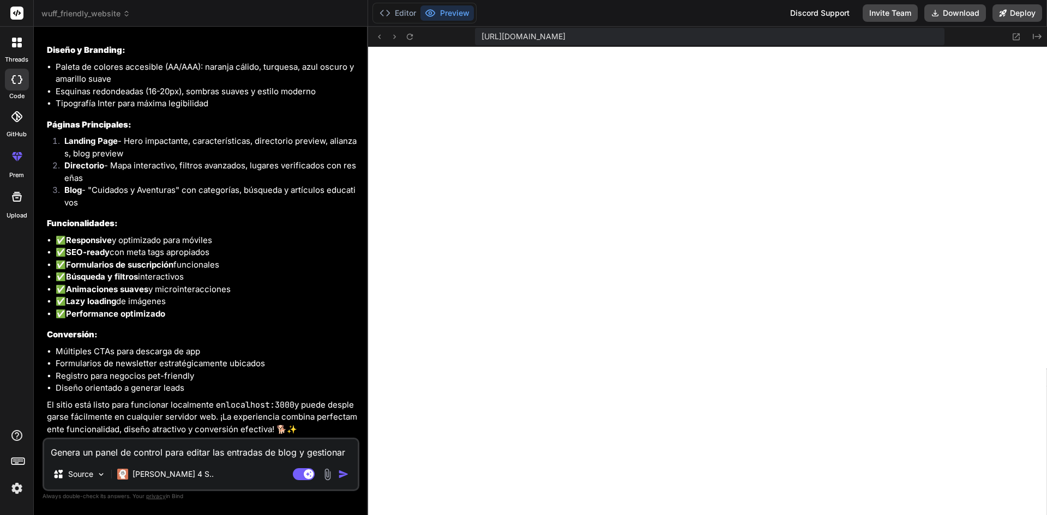
type textarea "Genera un panel de control para editar las entradas de blog y gestionar"
type textarea "x"
type textarea "Genera un panel de control para editar las entradas de blog y gestionar t"
type textarea "x"
type textarea "Genera un panel de control para editar las entradas de blog y gestionar to"
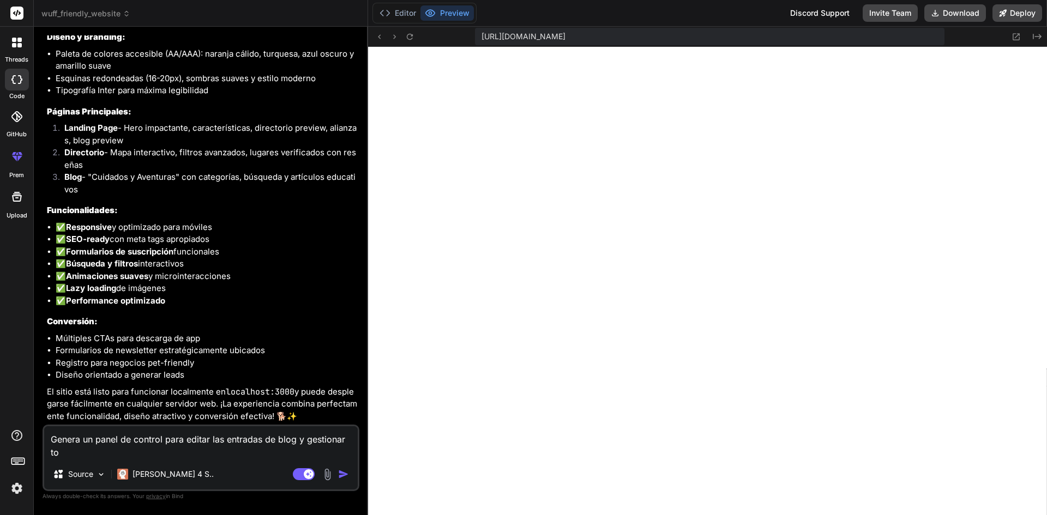
type textarea "x"
type textarea "Genera un panel de control para editar las entradas de blog y gestionar tod"
type textarea "x"
type textarea "Genera un panel de control para editar las entradas de blog y gestionar todo"
type textarea "x"
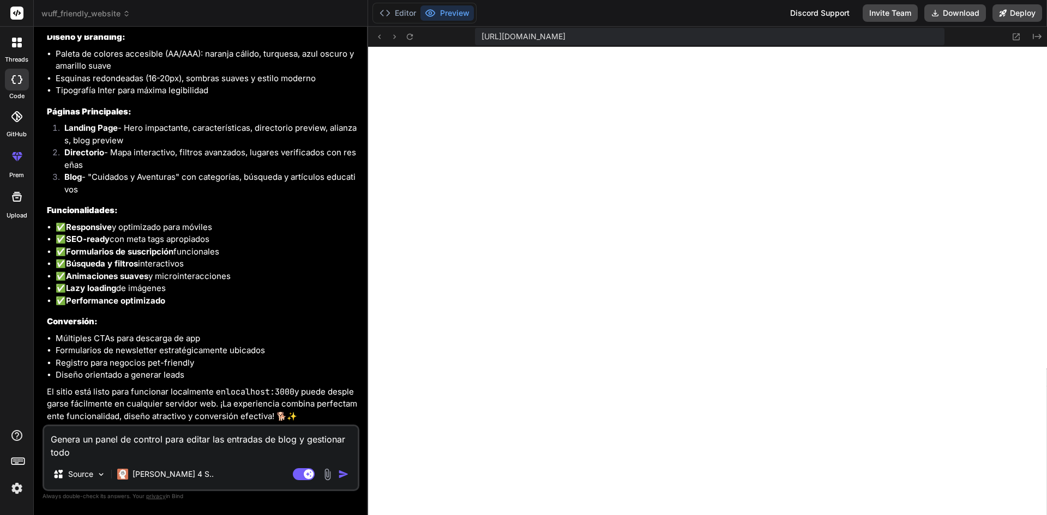
type textarea "Genera un panel de control para editar las entradas de blog y gestionar todo"
type textarea "x"
type textarea "Genera un panel de control para editar las entradas de blog y gestionar todo e"
type textarea "x"
type textarea "Genera un panel de control para editar las entradas de blog y gestionar todo el"
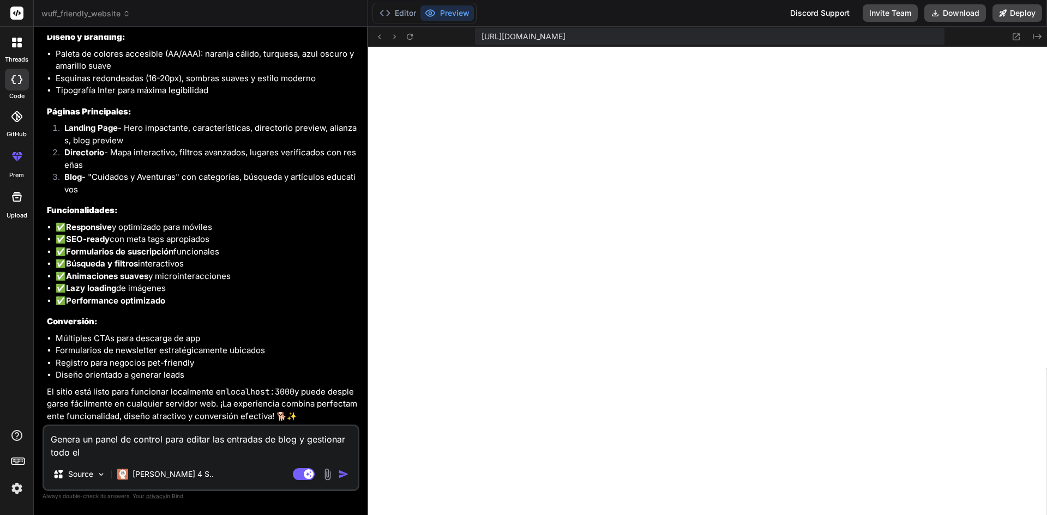
type textarea "x"
type textarea "Genera un panel de control para editar las entradas de blog y gestionar todo el"
type textarea "x"
type textarea "Genera un panel de control para editar las entradas de blog y gestionar todo el…"
type textarea "x"
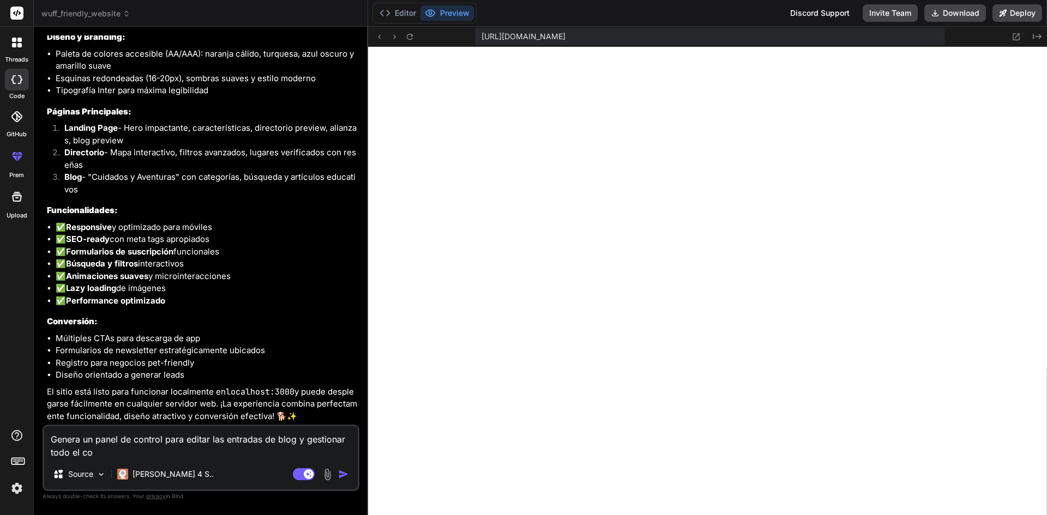
type textarea "Genera un panel de control para editar las entradas de blog y gestionar todo el…"
type textarea "x"
type textarea "Genera un panel de control para editar las entradas de blog y gestionar todo el…"
type textarea "x"
type textarea "Genera un panel de control para editar las entradas de blog y gestionar todo el…"
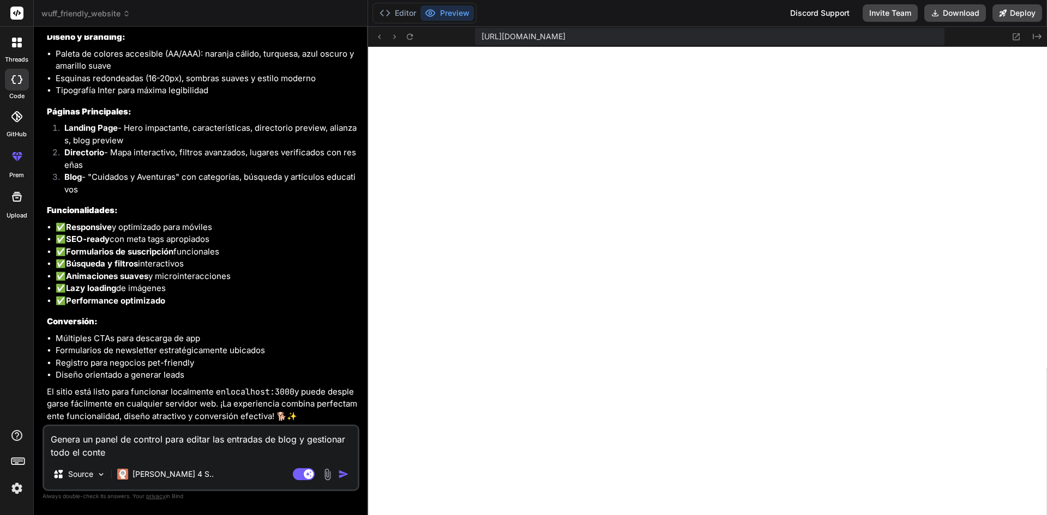
type textarea "x"
type textarea "Genera un panel de control para editar las entradas de blog y gestionar todo el…"
type textarea "x"
type textarea "Genera un panel de control para editar las entradas de blog y gestionar todo el…"
type textarea "x"
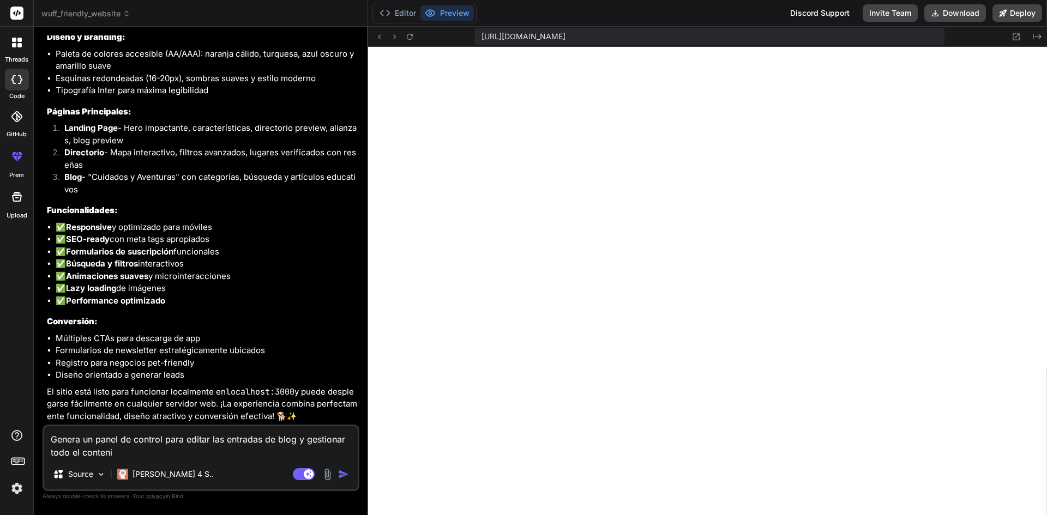
type textarea "Genera un panel de control para editar las entradas de blog y gestionar todo el…"
type textarea "x"
type textarea "Genera un panel de control para editar las entradas de blog y gestionar todo el…"
type textarea "x"
type textarea "Genera un panel de control para editar las entradas de blog y gestionar todo el…"
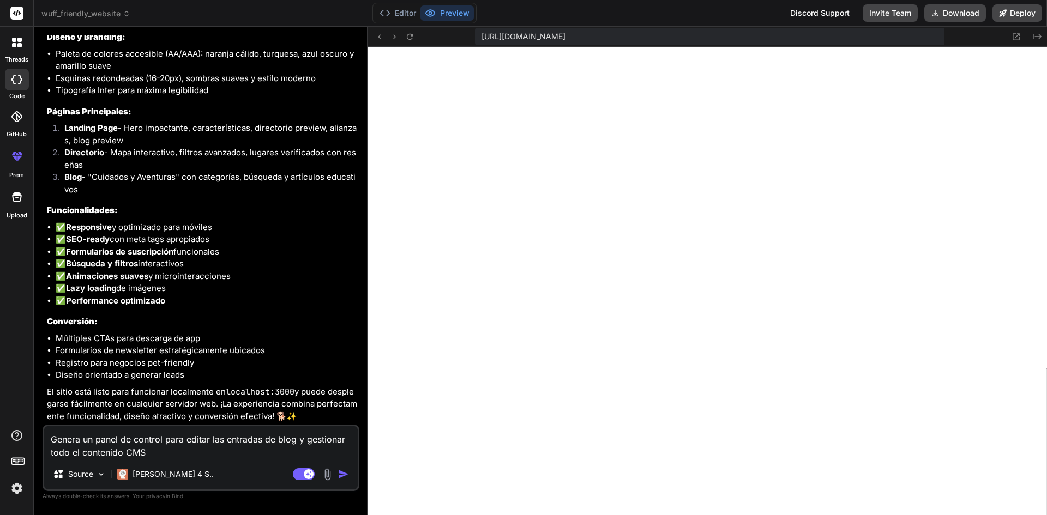
click at [344, 478] on img "button" at bounding box center [343, 474] width 11 height 11
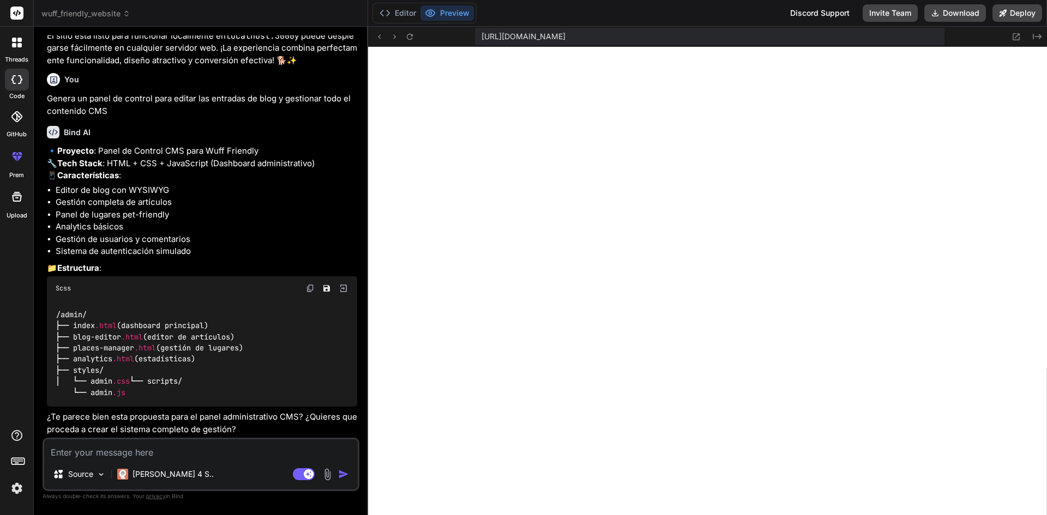
scroll to position [1425, 0]
click at [143, 452] on textarea at bounding box center [200, 449] width 313 height 20
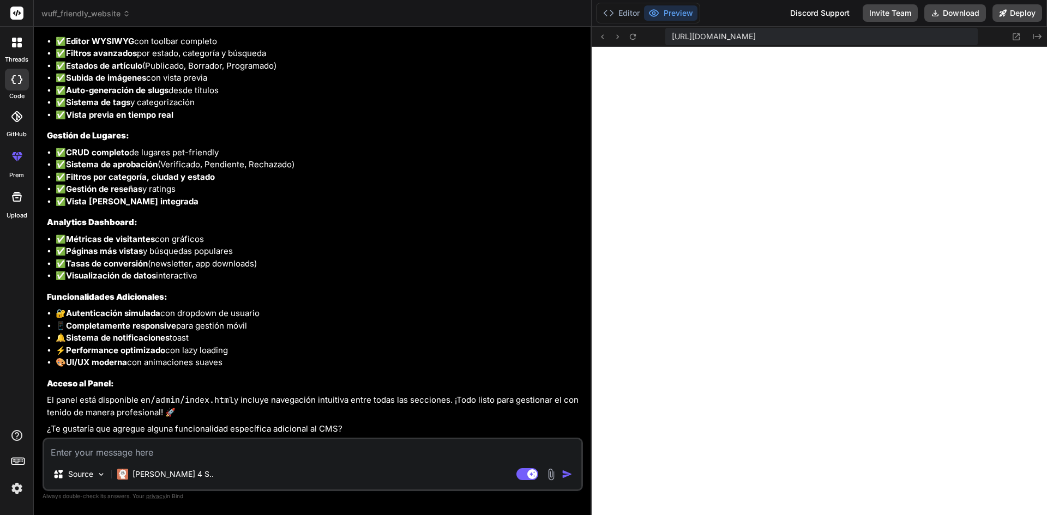
scroll to position [2018, 0]
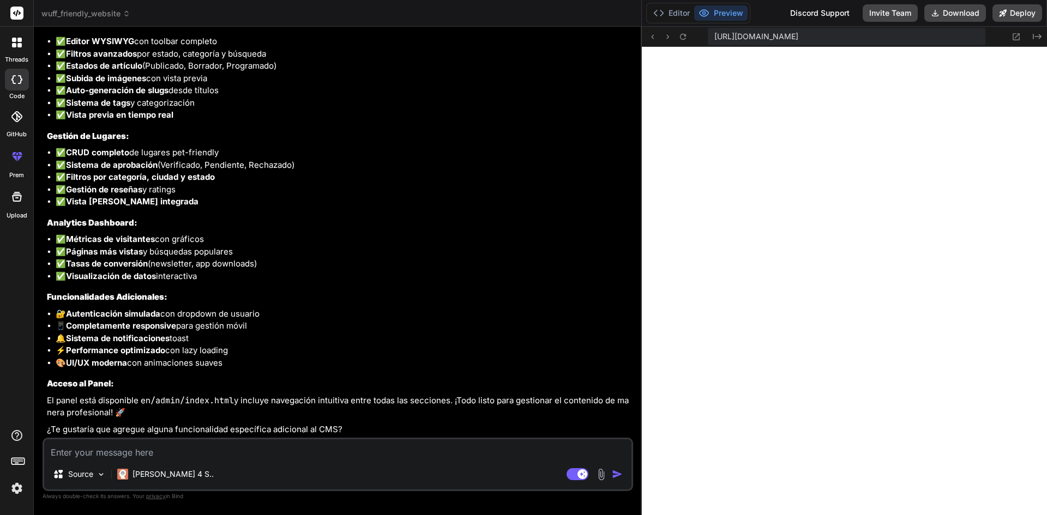
drag, startPoint x: 367, startPoint y: 333, endPoint x: 782, endPoint y: 320, distance: 415.0
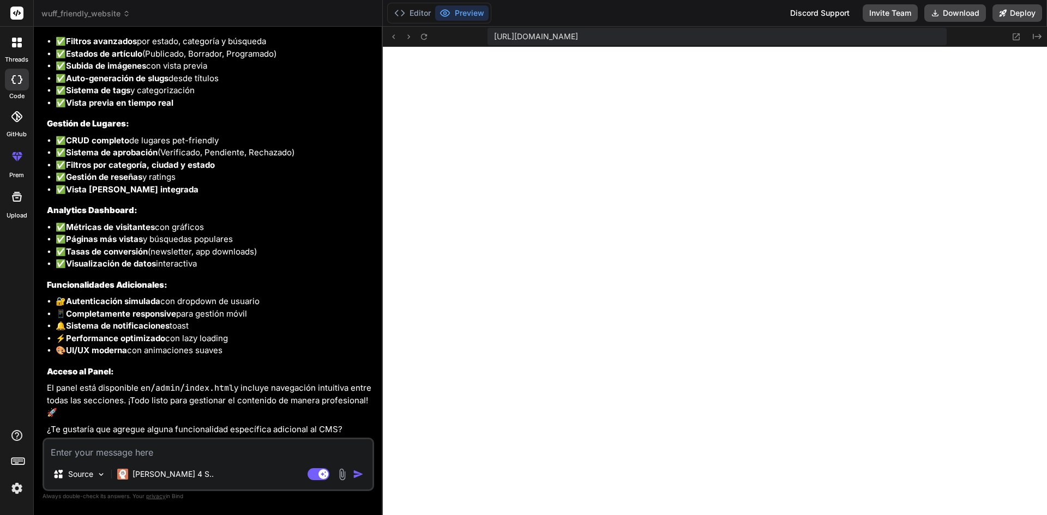
scroll to position [2229, 0]
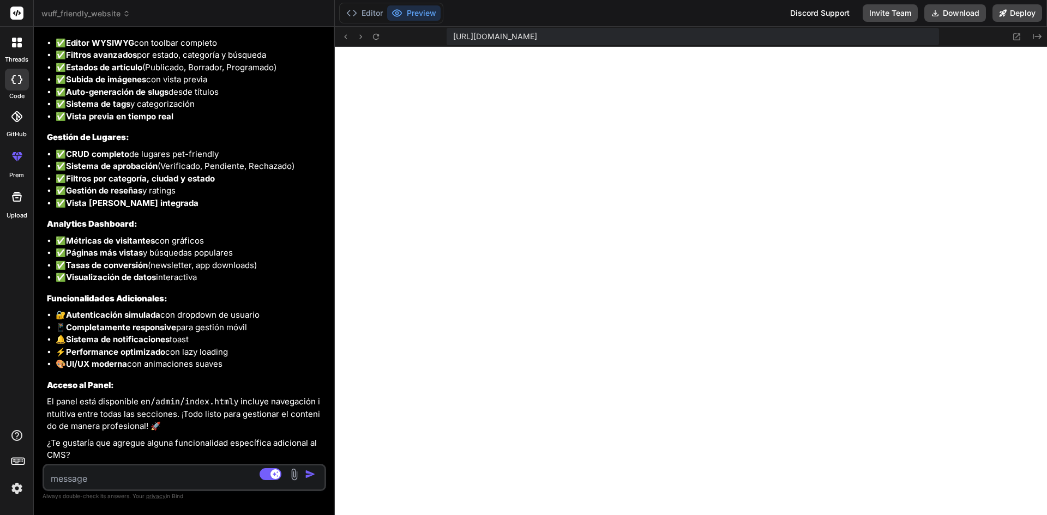
drag, startPoint x: 640, startPoint y: 214, endPoint x: 311, endPoint y: 225, distance: 329.4
click at [311, 225] on div "Bind AI Web Search Created with Pixso. Code Generator You Contexto de marca Pro…" at bounding box center [184, 271] width 301 height 488
click at [215, 274] on li "✅ Visualización de datos interactiva" at bounding box center [190, 277] width 268 height 13
click at [128, 482] on textarea at bounding box center [160, 475] width 233 height 20
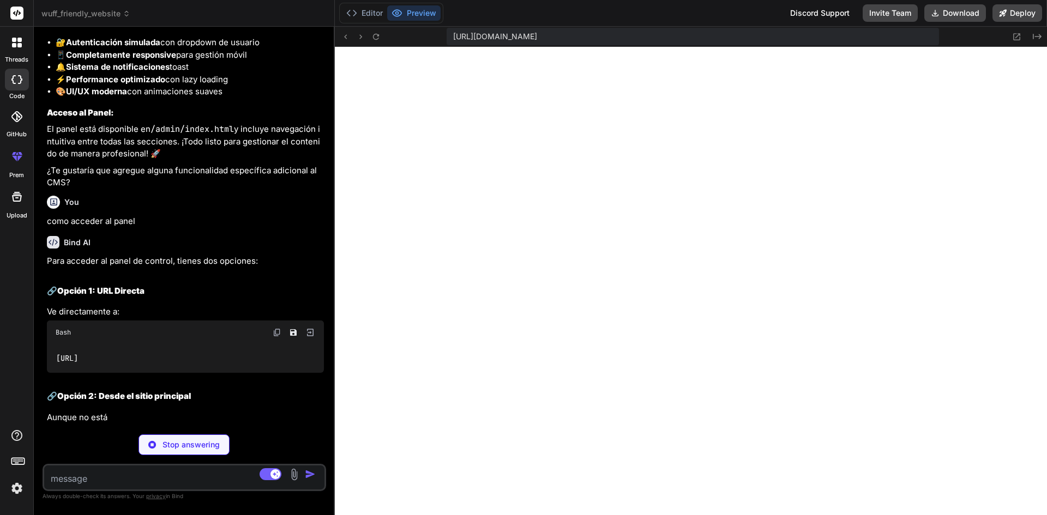
scroll to position [2501, 0]
click at [79, 362] on code "http://localhost:3000/admin/index.html" at bounding box center [67, 358] width 23 height 11
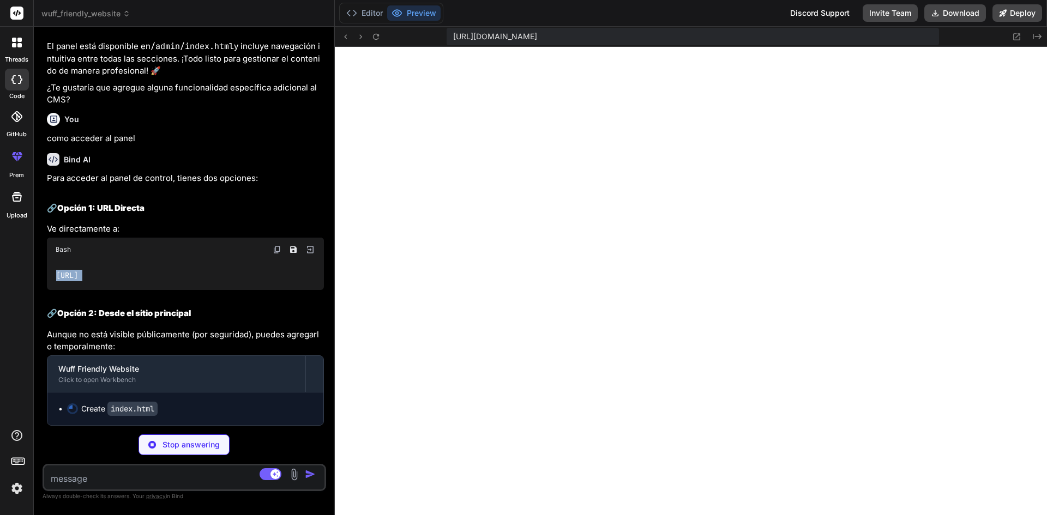
copy div "http://localhost:3000/admin/index.html"
click at [512, 40] on span "https://u3uk0f35zsjjbn9cprh6fq9h0p4tm2-wnxx--3000--96435430.local-corp.webconta…" at bounding box center [495, 36] width 84 height 11
click at [517, 34] on span "https://u3uk0f35zsjjbn9cprh6fq9h0p4tm2-wnxx--3000--96435430.local-corp.webconta…" at bounding box center [495, 36] width 84 height 11
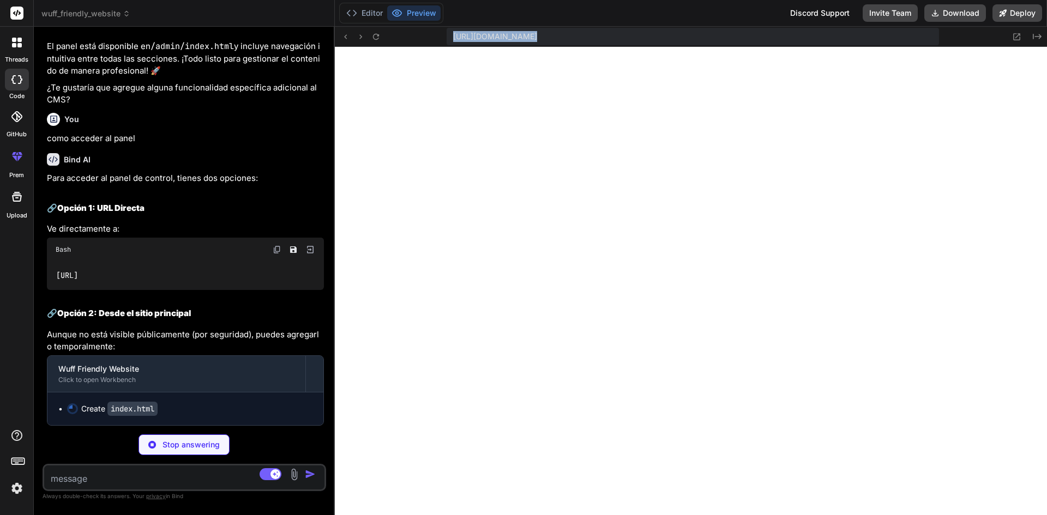
click at [517, 34] on span "https://u3uk0f35zsjjbn9cprh6fq9h0p4tm2-wnxx--3000--96435430.local-corp.webconta…" at bounding box center [495, 36] width 84 height 11
click at [584, 13] on div "Editor Preview Discord Support Invite Team Download Deploy" at bounding box center [691, 13] width 712 height 27
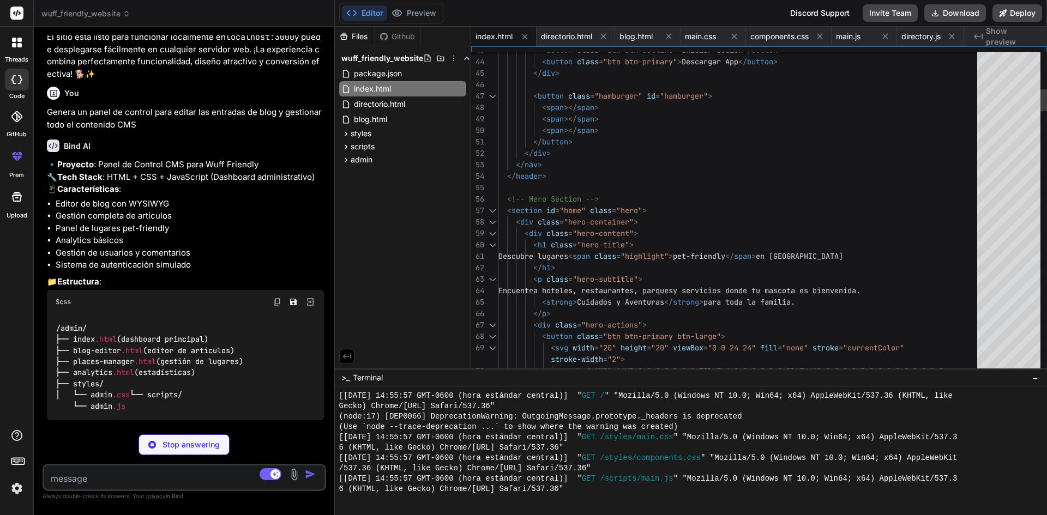
scroll to position [1330, 0]
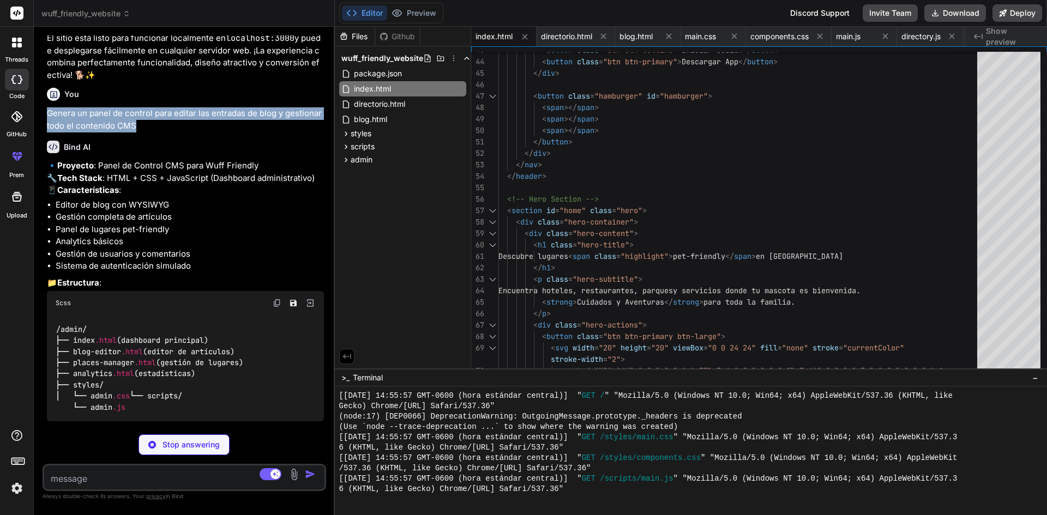
drag, startPoint x: 153, startPoint y: 195, endPoint x: 47, endPoint y: 180, distance: 106.1
click at [47, 132] on p "Genera un panel de control para editar las entradas de blog y gestionar todo el…" at bounding box center [185, 119] width 277 height 25
copy p "Genera un panel de control para editar las entradas de blog y gestionar todo el…"
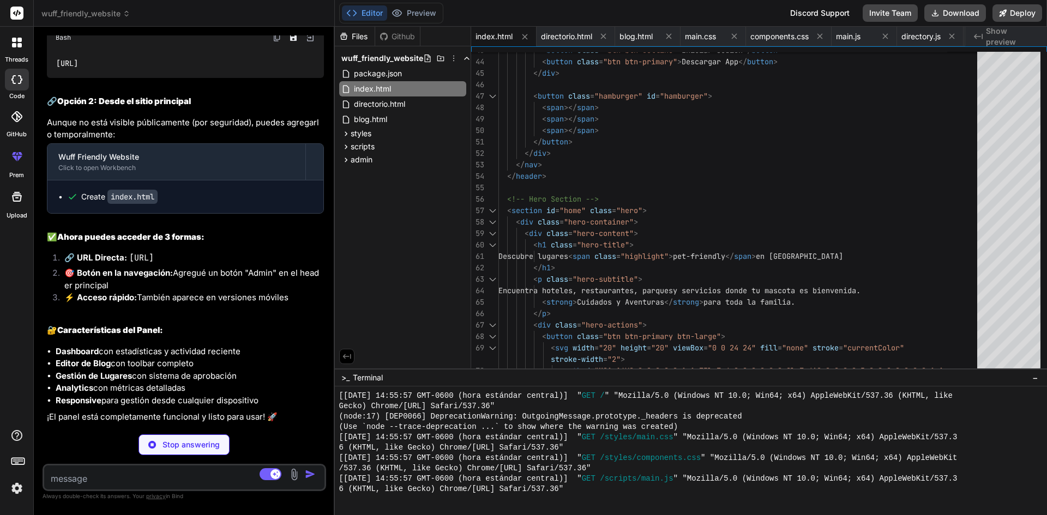
scroll to position [2758, 0]
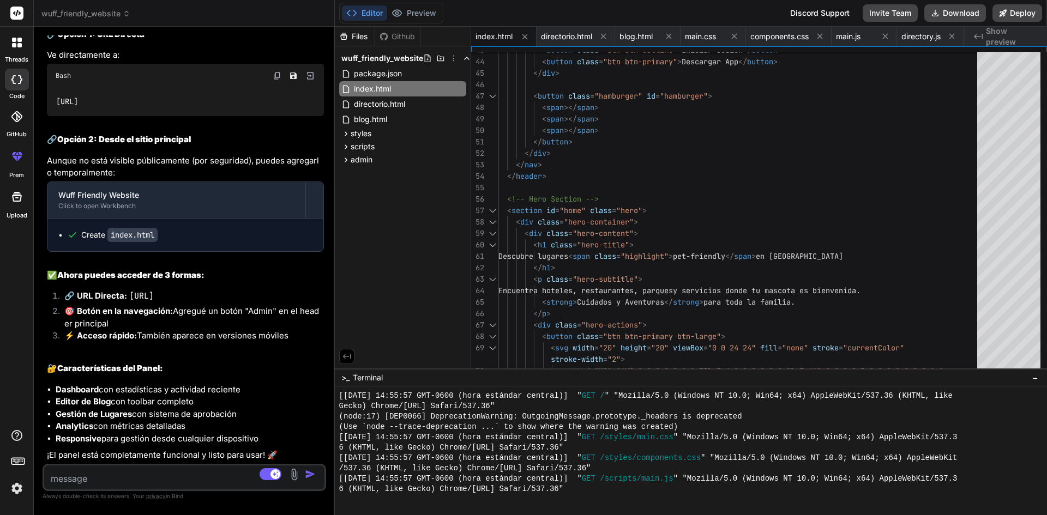
click at [211, 399] on li "Editor de Blog con toolbar completo" at bounding box center [190, 402] width 268 height 13
click at [401, 11] on icon at bounding box center [396, 13] width 9 height 7
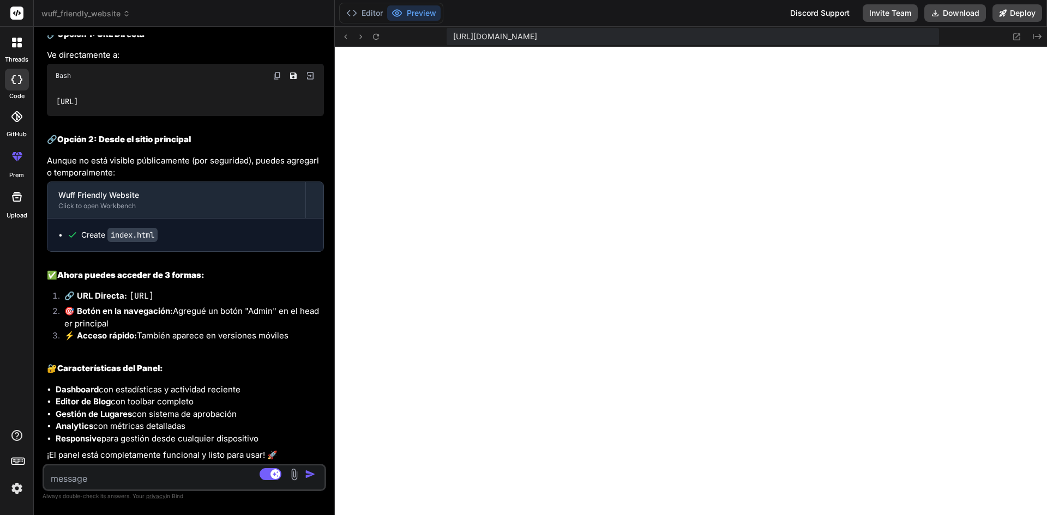
click at [109, 171] on p "Aunque no está visible públicamente (por seguridad), puedes agregarlo temporalm…" at bounding box center [185, 167] width 277 height 25
click at [376, 41] on button at bounding box center [376, 36] width 13 height 13
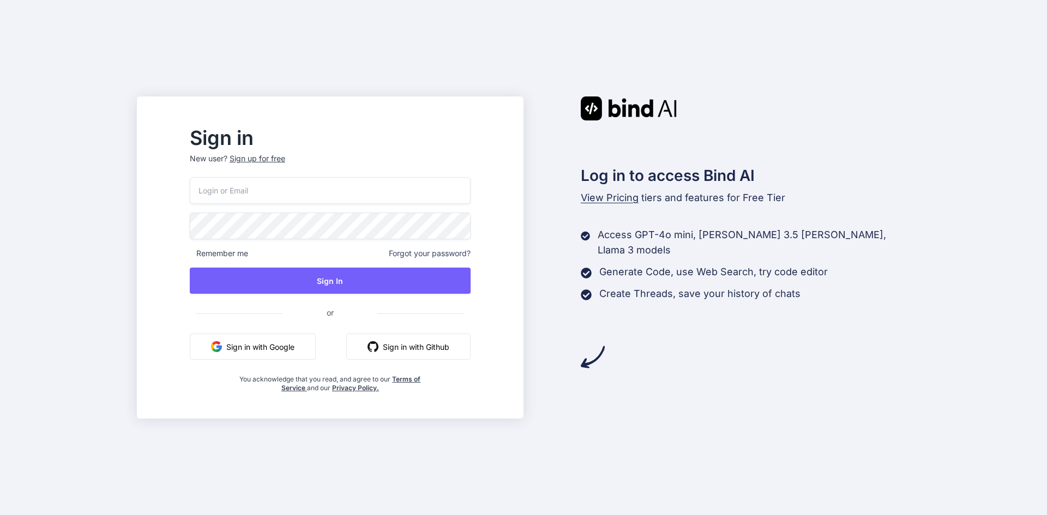
click at [275, 346] on button "Sign in with Google" at bounding box center [253, 347] width 126 height 26
click at [317, 186] on input "email" at bounding box center [330, 190] width 281 height 27
type input "l.angel.lpz@gmail.com"
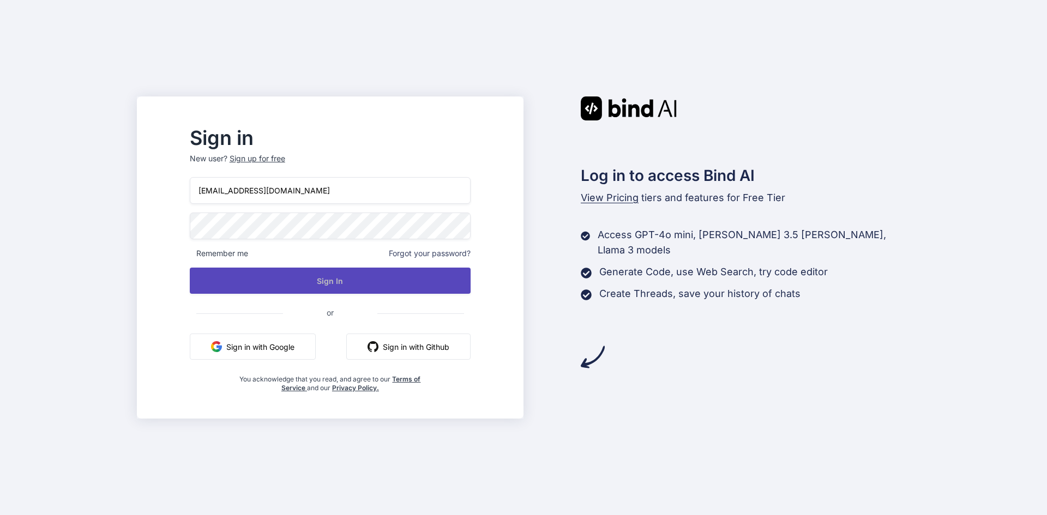
click at [340, 270] on button "Sign In" at bounding box center [330, 281] width 281 height 26
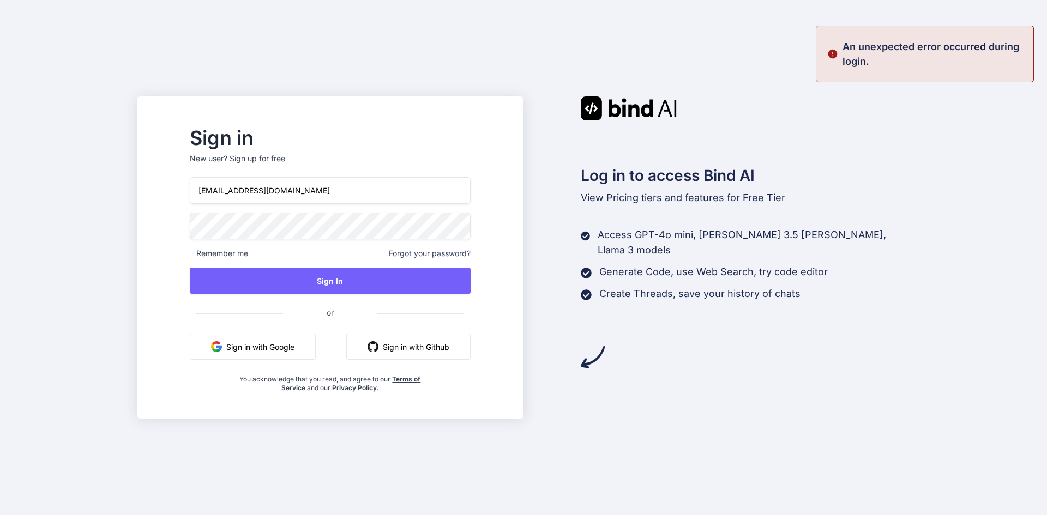
click at [285, 158] on div "Sign up for free" at bounding box center [257, 158] width 56 height 11
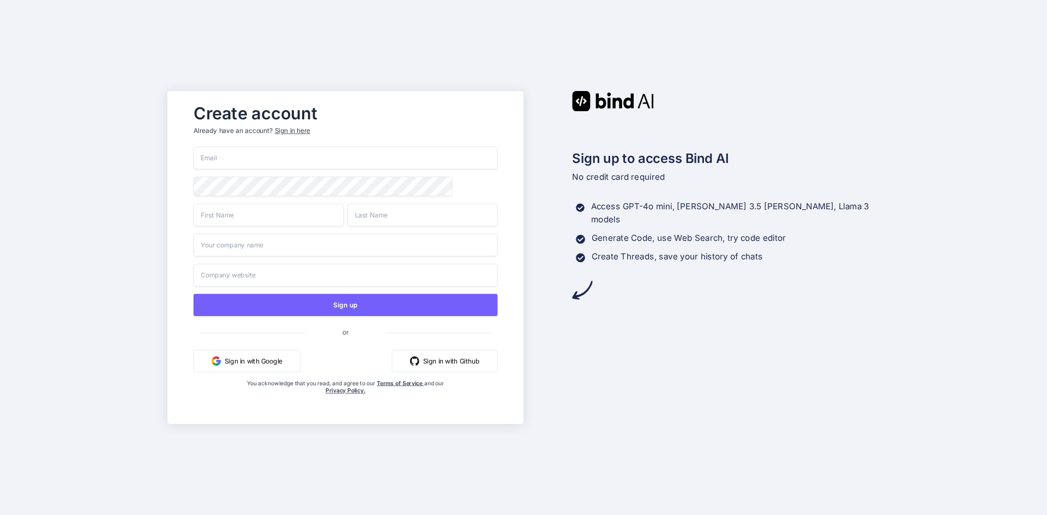
click at [238, 170] on div "Sign up or Sign in with Google Sign in with Github You acknowledge that you rea…" at bounding box center [345, 282] width 304 height 270
click at [238, 154] on input "email" at bounding box center [345, 158] width 304 height 23
type input "l.angel.lpz@gmail.com"
click at [209, 231] on div "l.angel.lpz@gmail.com Sign up or Sign in with Google Sign in with Github You ac…" at bounding box center [345, 282] width 304 height 270
click at [217, 217] on input "text" at bounding box center [268, 214] width 150 height 23
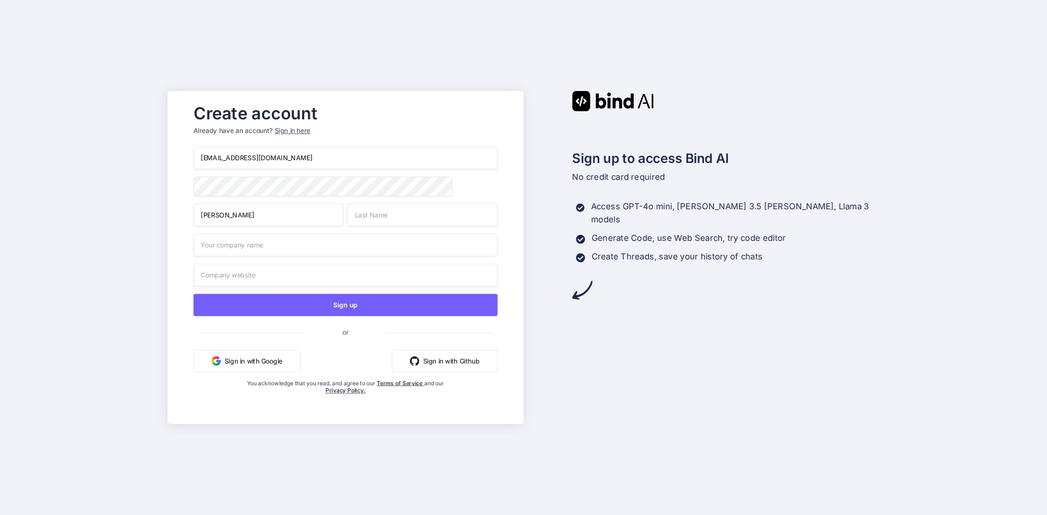
type input "Luis"
type input "Lopez"
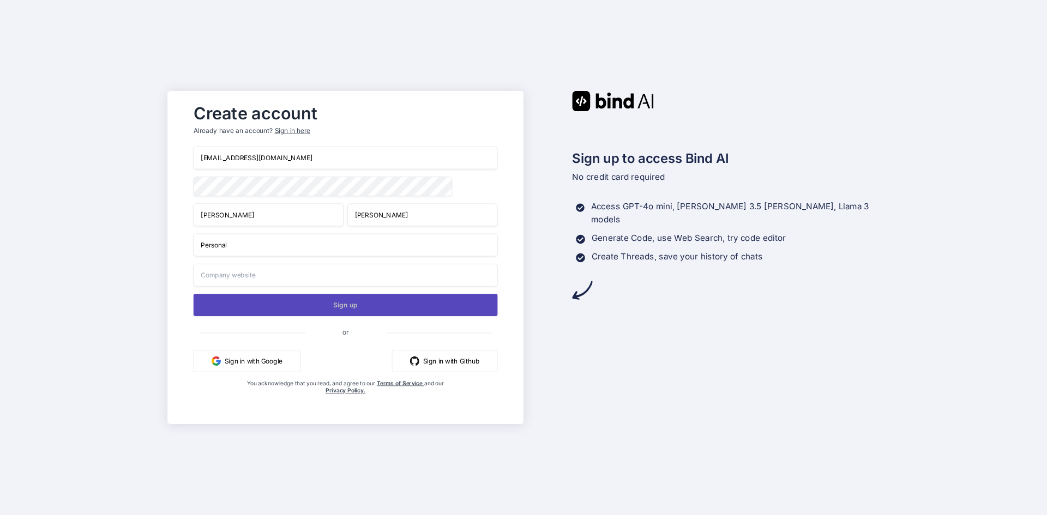
type input "Personal"
click at [267, 311] on button "Sign up" at bounding box center [345, 305] width 304 height 22
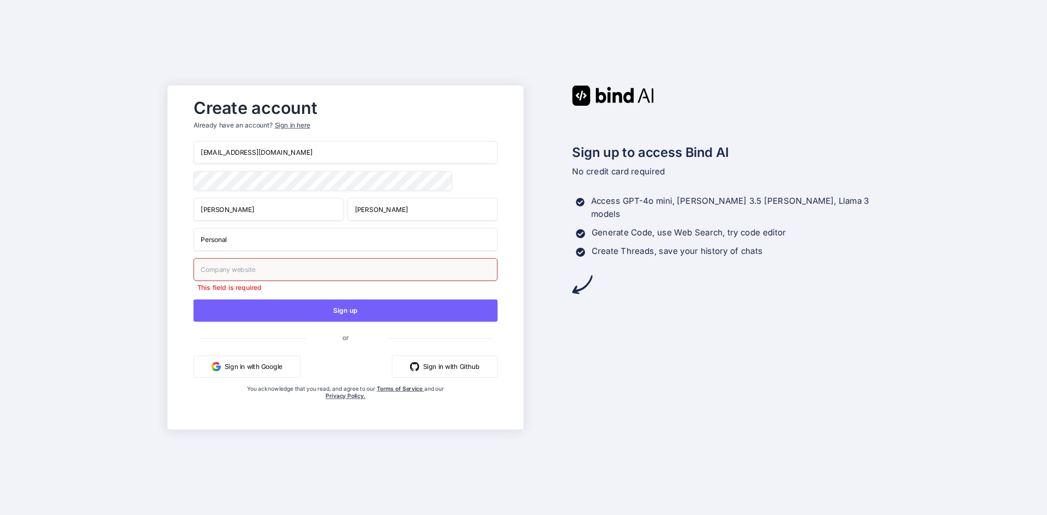
click at [270, 268] on input "text" at bounding box center [345, 269] width 304 height 23
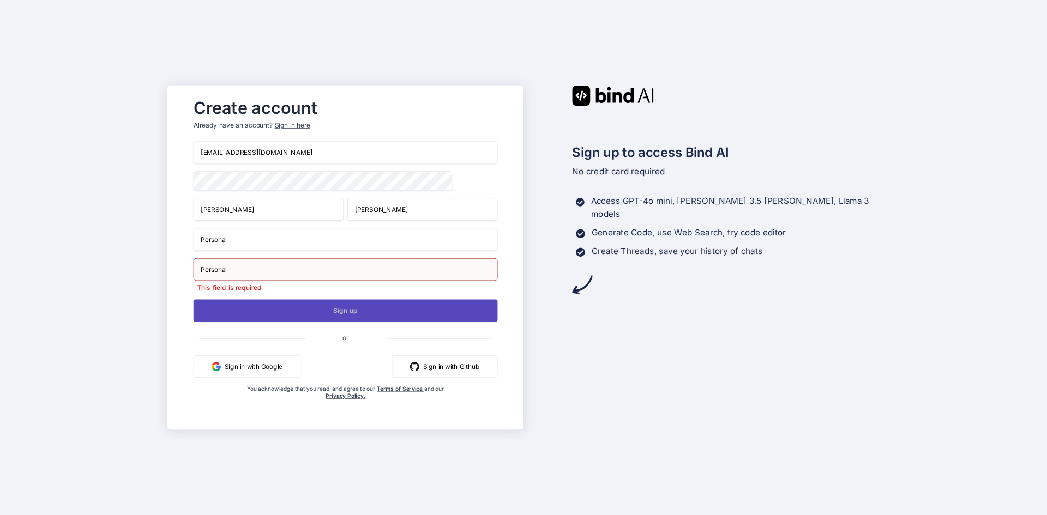
type input "Personal"
click at [298, 316] on button "Sign up" at bounding box center [345, 310] width 304 height 22
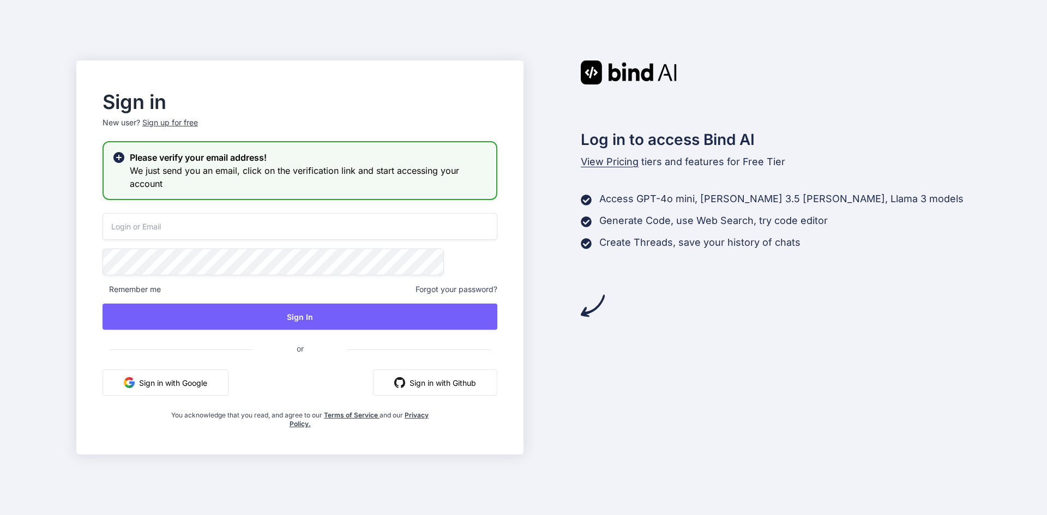
click at [236, 227] on input "email" at bounding box center [299, 226] width 395 height 27
type input "l.angel.lpz@gmail.com"
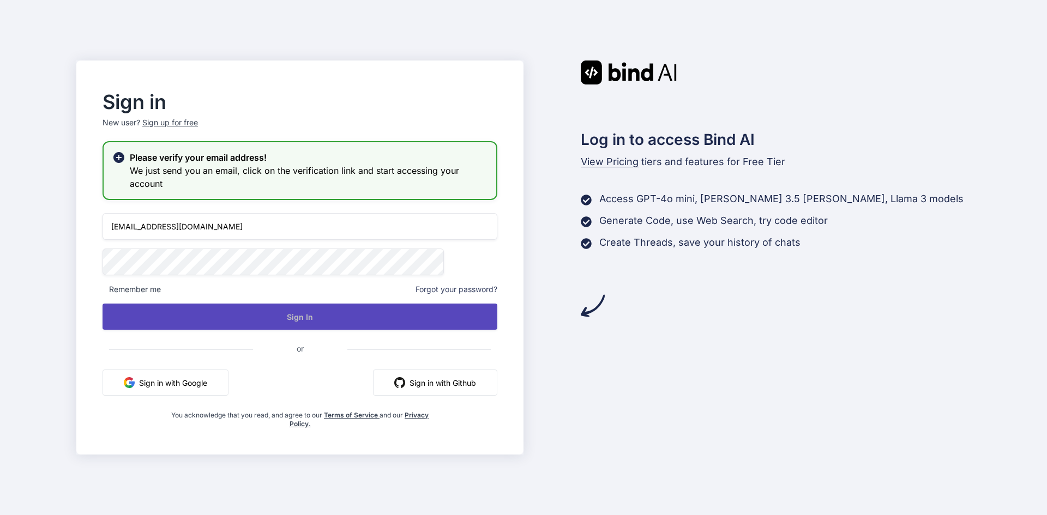
click at [342, 323] on button "Sign In" at bounding box center [299, 317] width 395 height 26
